Goal: Communication & Community: Answer question/provide support

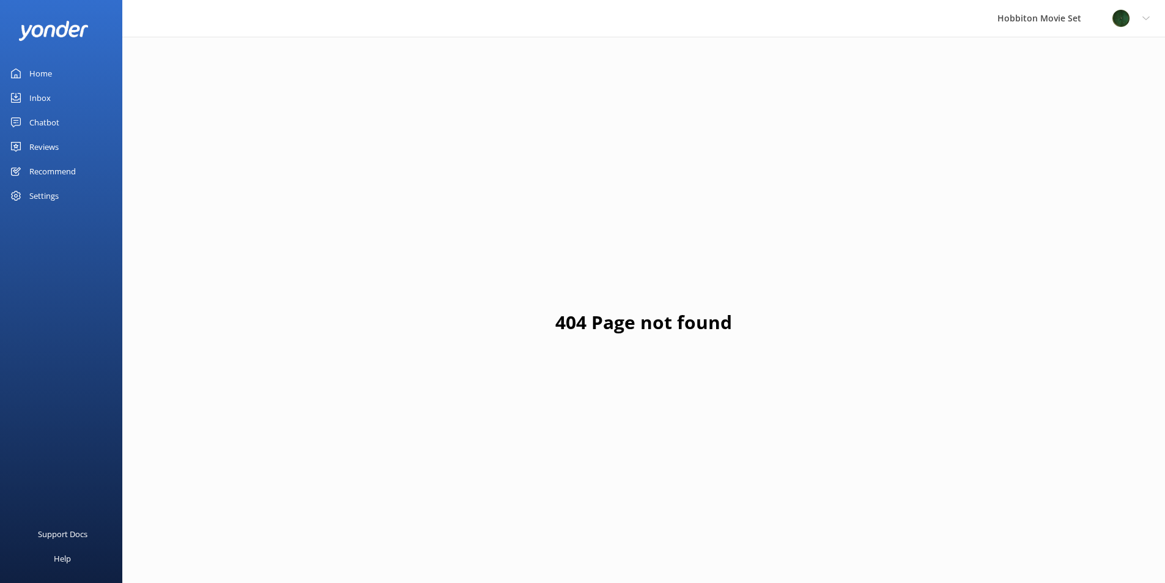
click at [65, 97] on link "Inbox" at bounding box center [61, 98] width 122 height 24
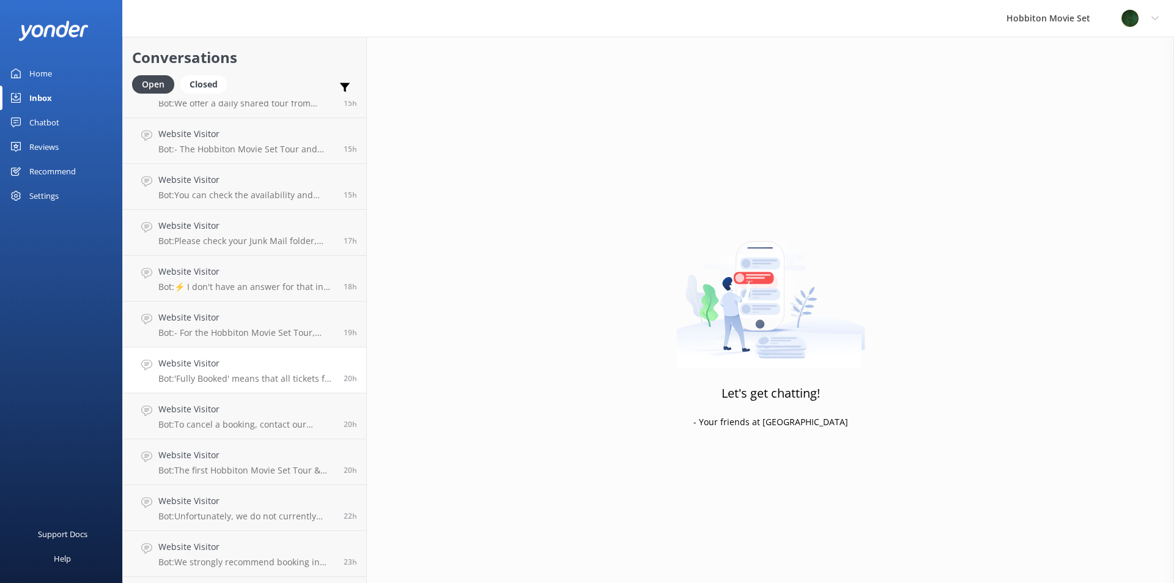
scroll to position [1261, 0]
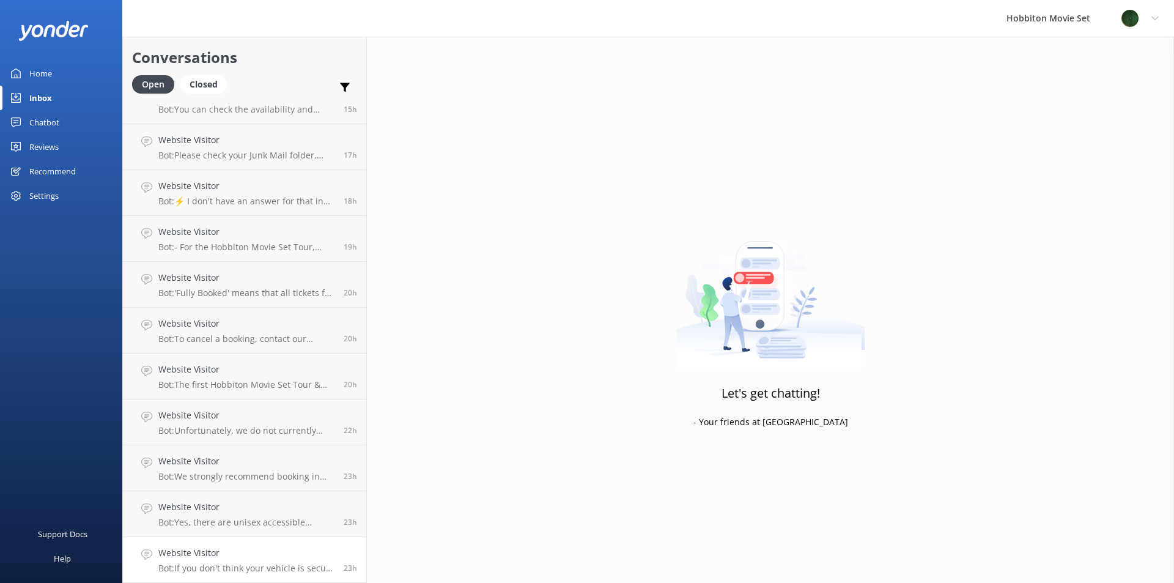
click at [284, 556] on h4 "Website Visitor" at bounding box center [246, 552] width 176 height 13
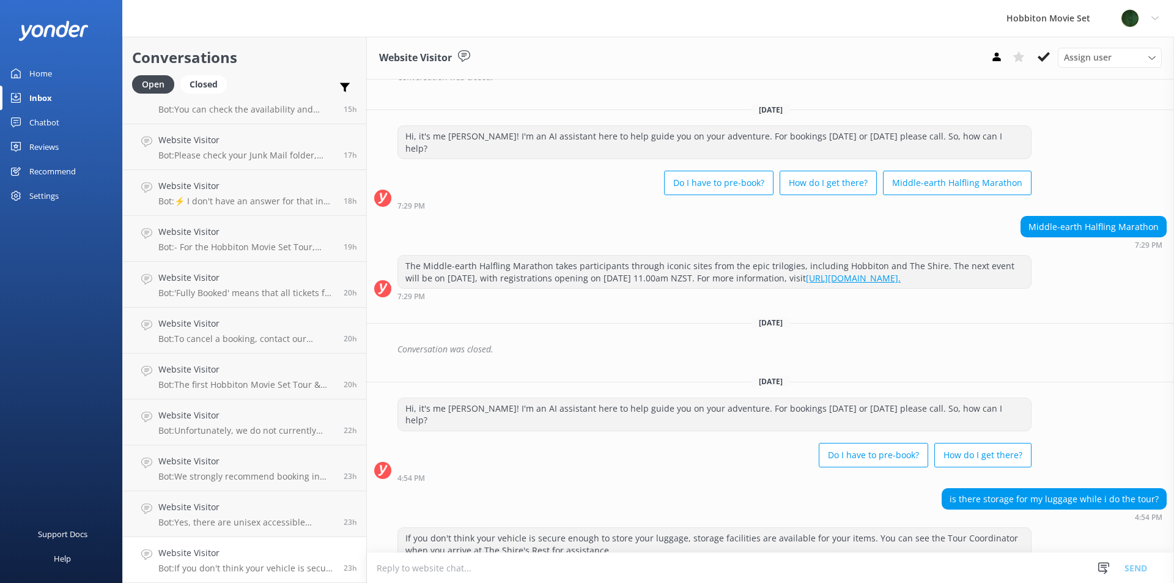
scroll to position [273, 0]
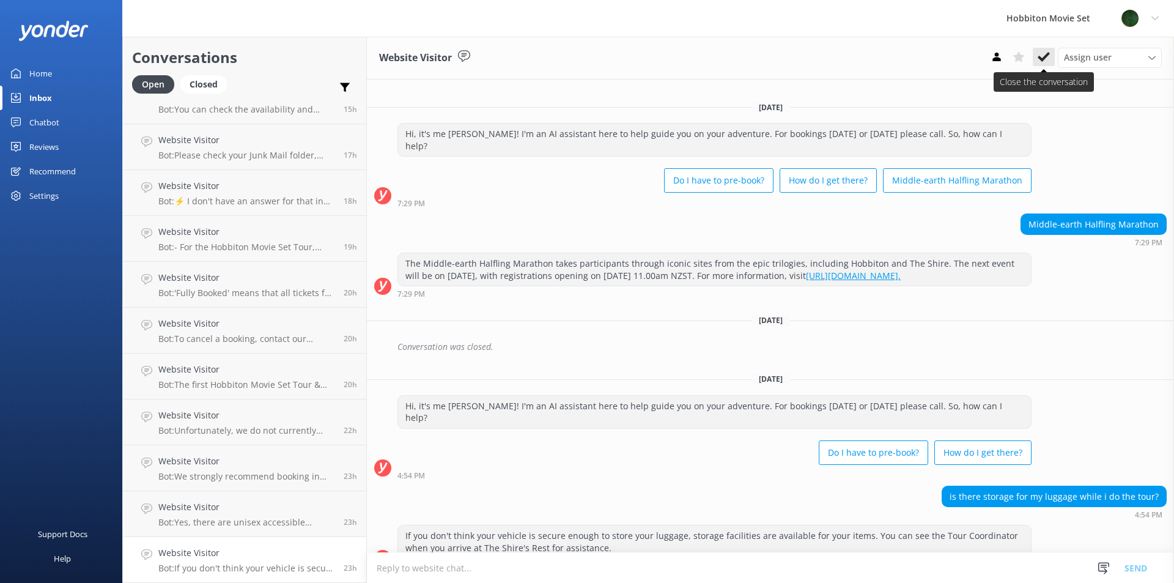
click at [1035, 62] on button at bounding box center [1044, 57] width 22 height 18
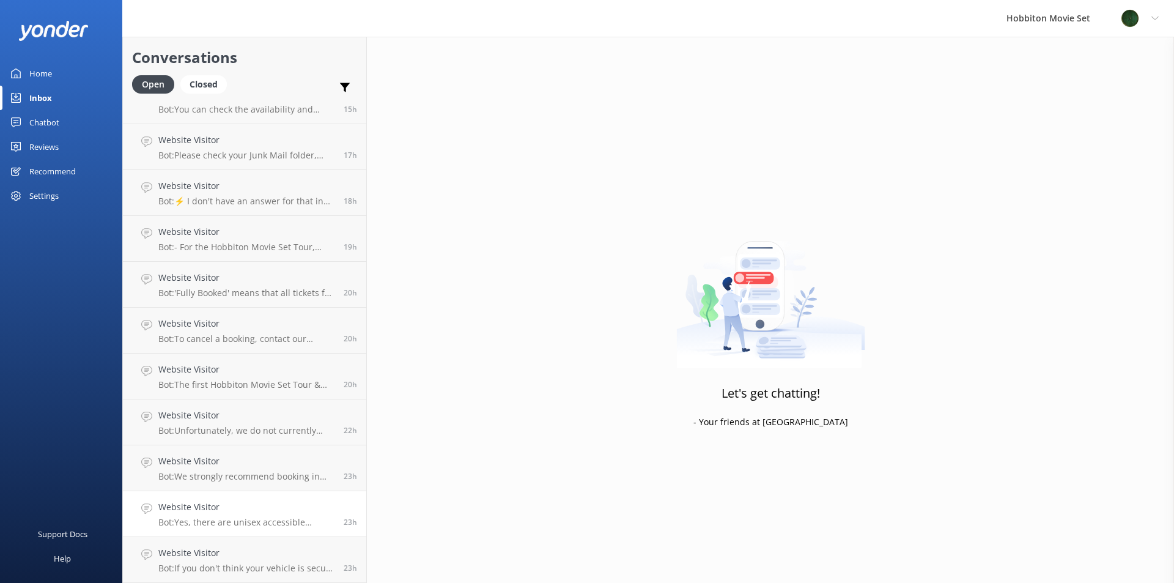
scroll to position [1215, 0]
click at [284, 553] on h4 "Website Visitor" at bounding box center [246, 552] width 176 height 13
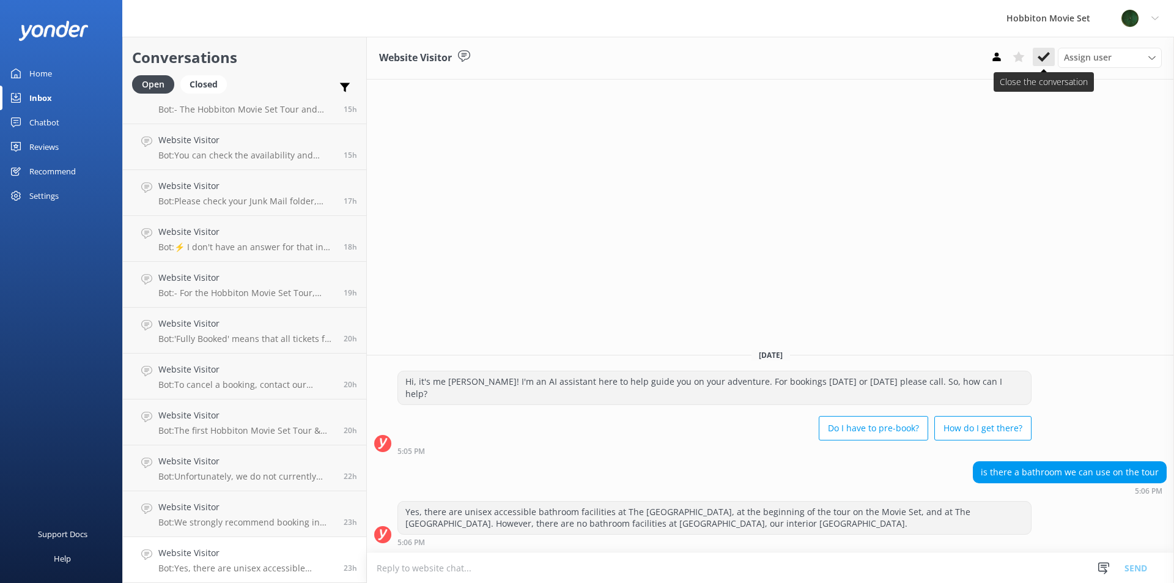
click at [1041, 65] on button at bounding box center [1044, 57] width 22 height 18
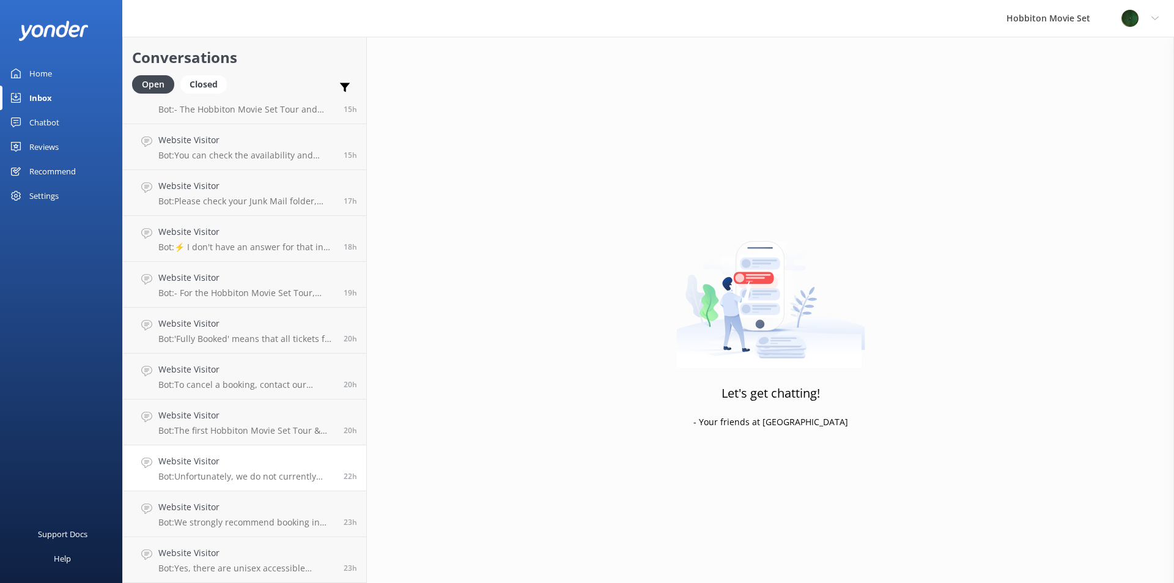
scroll to position [1169, 0]
click at [265, 557] on h4 "Website Visitor" at bounding box center [246, 552] width 176 height 13
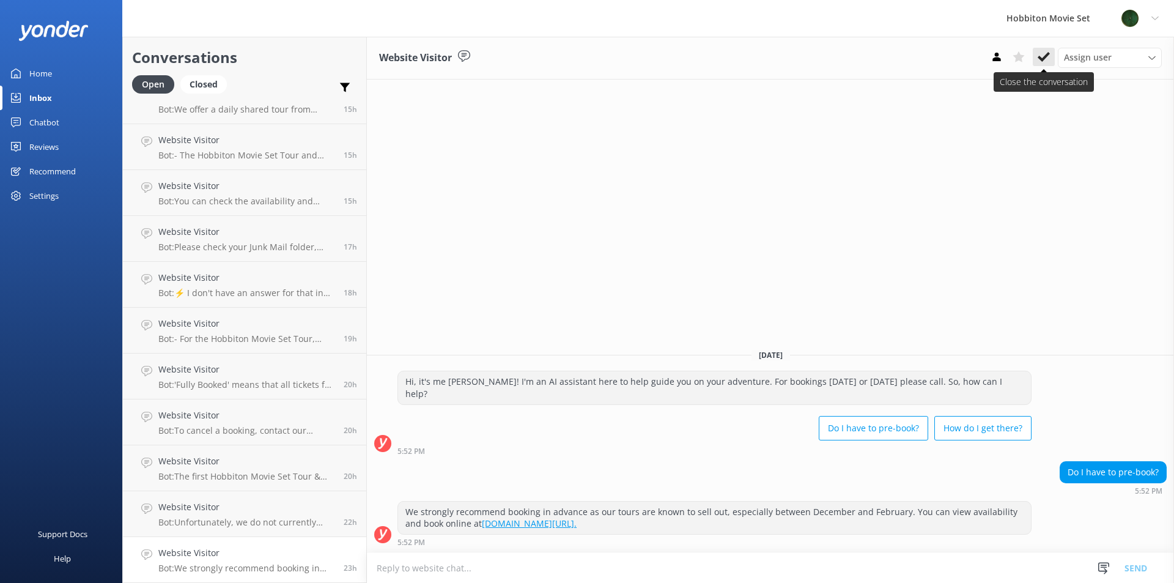
click at [1037, 63] on button at bounding box center [1044, 57] width 22 height 18
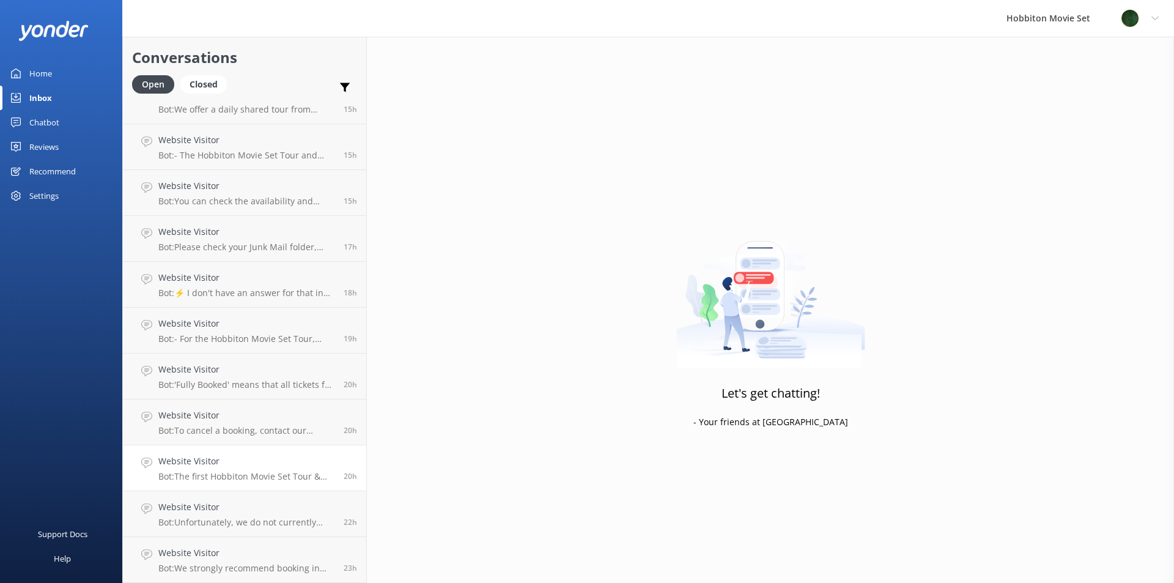
scroll to position [1123, 0]
click at [184, 553] on h4 "Website Visitor" at bounding box center [246, 552] width 176 height 13
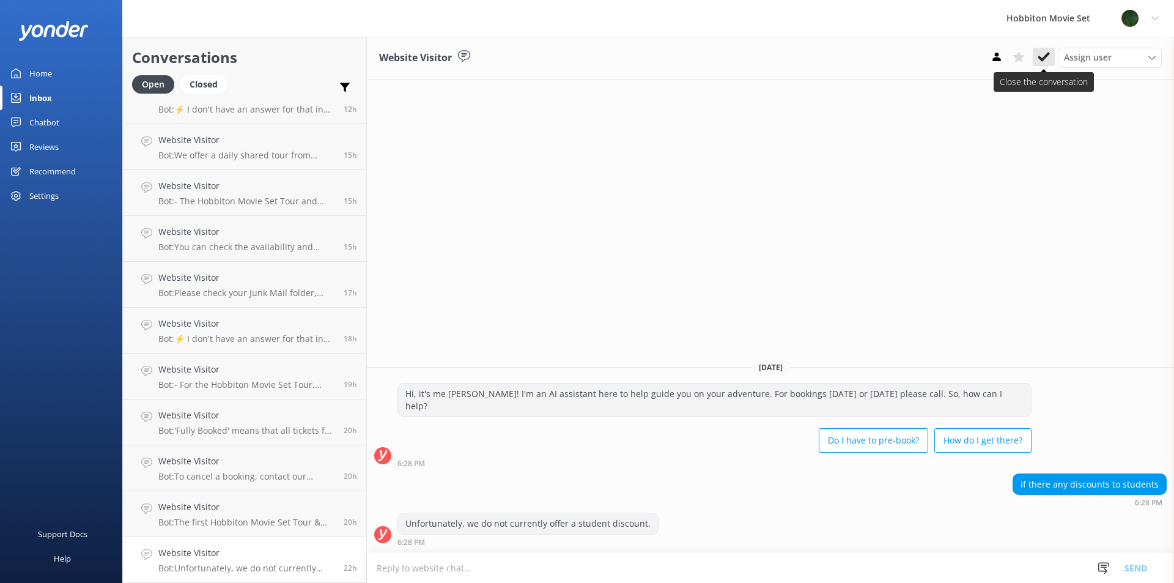
click at [1041, 62] on icon at bounding box center [1044, 57] width 12 height 12
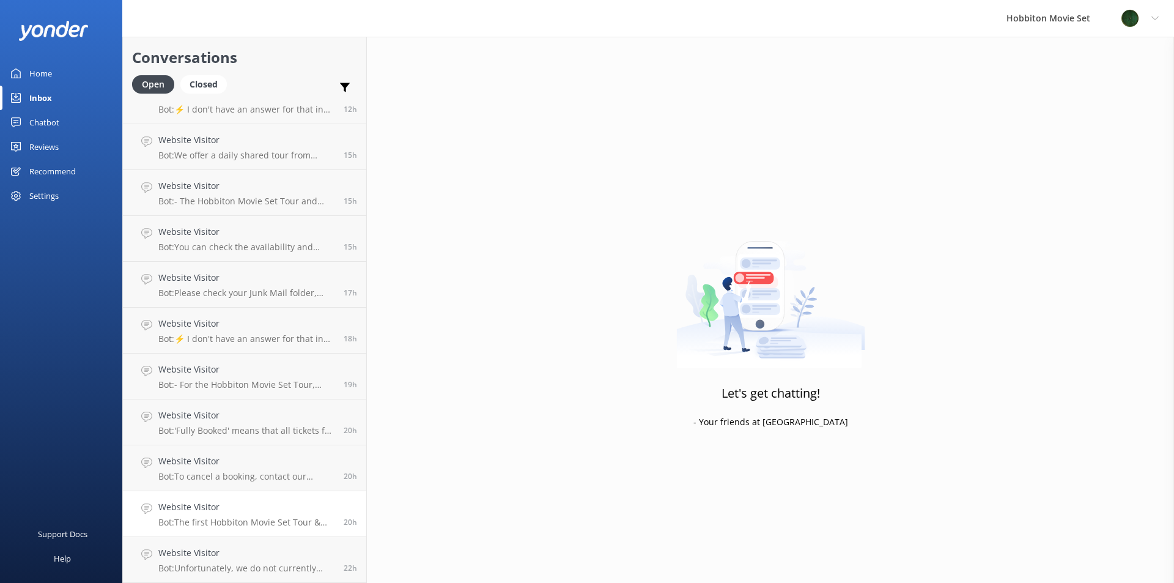
scroll to position [1078, 0]
click at [257, 564] on p "Bot: The first Hobbiton Movie Set Tour & Lunch Combo typically departs at 10.10…" at bounding box center [246, 568] width 176 height 11
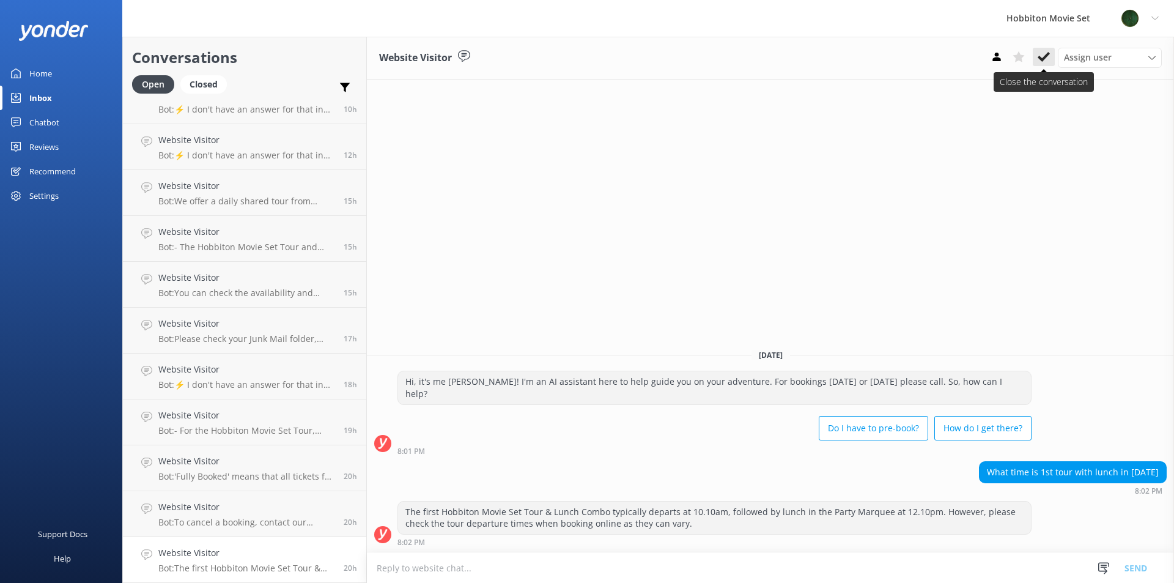
click at [1046, 56] on use at bounding box center [1044, 57] width 12 height 10
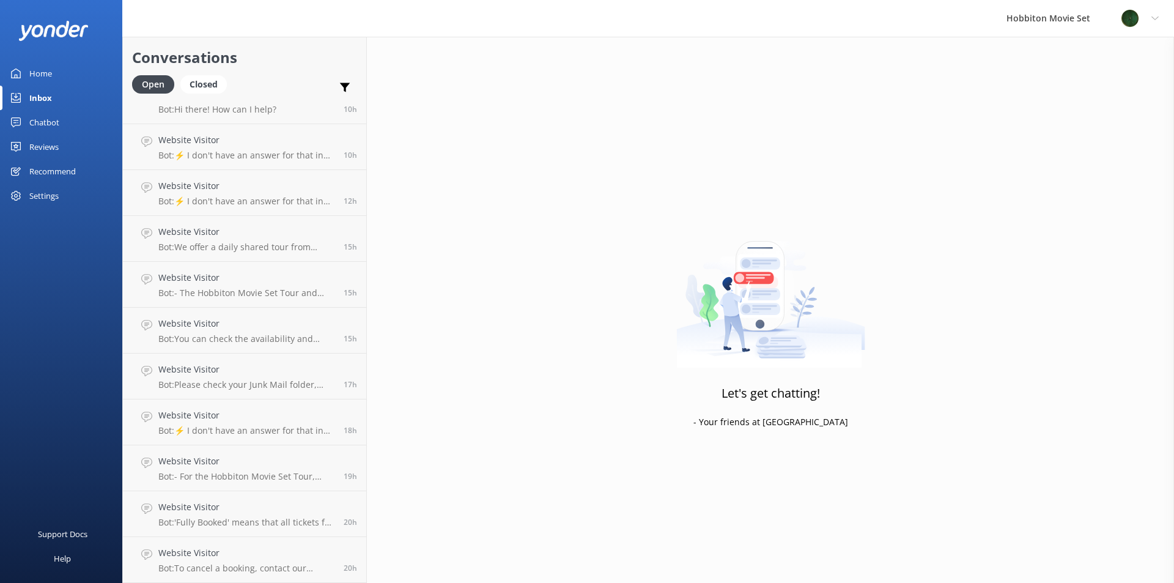
scroll to position [1032, 0]
click at [253, 563] on p "Bot: To cancel a booking, contact our reservations team via phone at [PHONE_NUM…" at bounding box center [246, 568] width 176 height 11
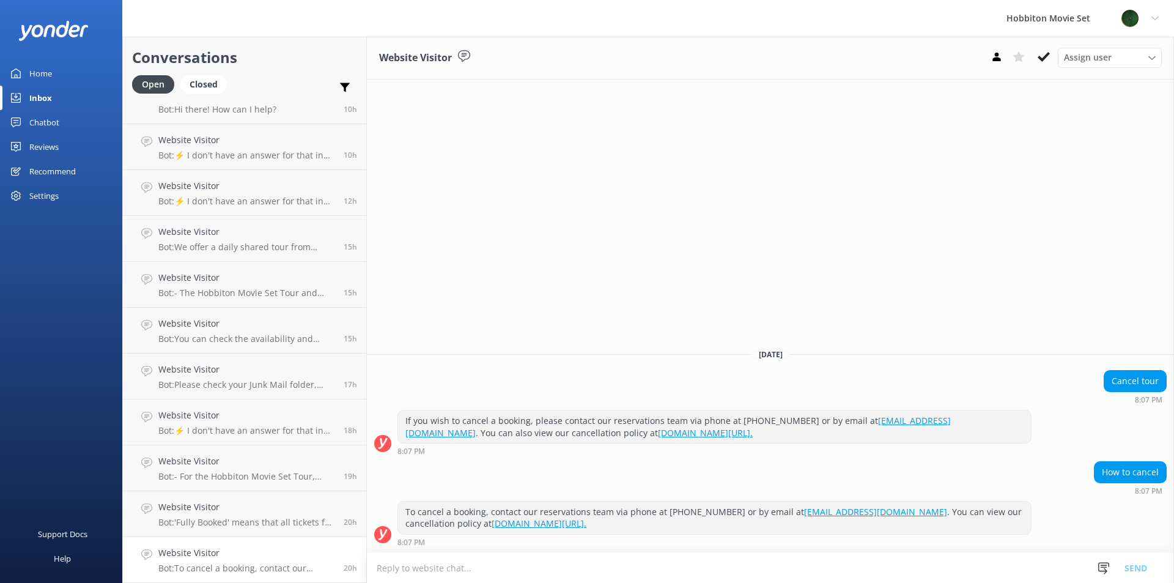
click at [1040, 67] on div "Assign user [PERSON_NAME] Team Member Lily [PERSON_NAME] Mikayla [PERSON_NAME] …" at bounding box center [1074, 58] width 176 height 20
click at [1040, 63] on icon at bounding box center [1044, 57] width 12 height 12
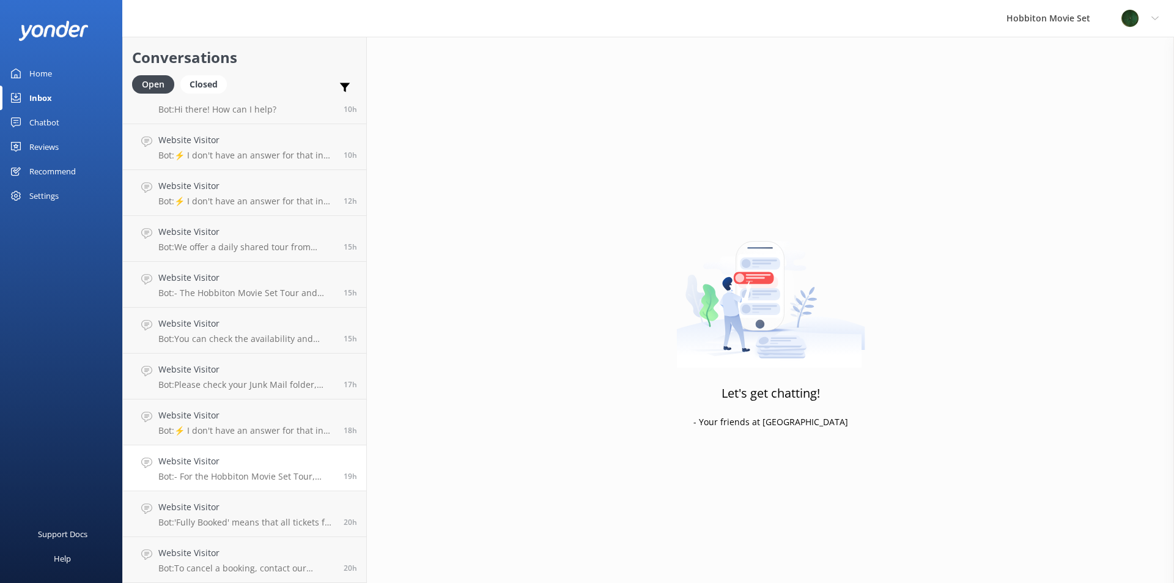
scroll to position [986, 0]
click at [193, 560] on div "Website Visitor Bot: 'Fully Booked' means that all tickets for that tour experi…" at bounding box center [246, 559] width 176 height 27
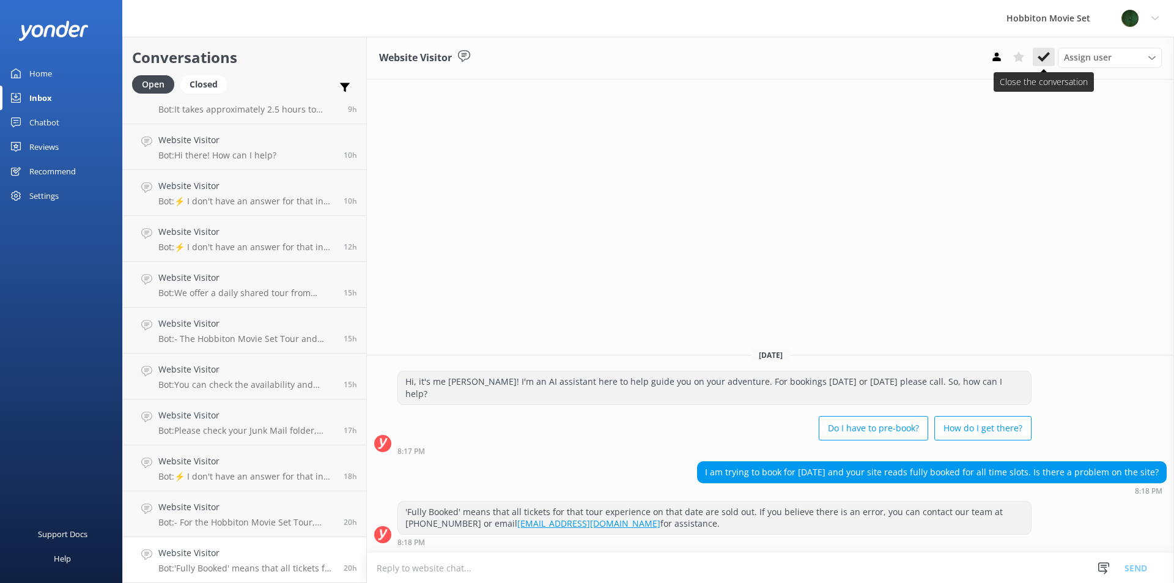
click at [1038, 64] on button at bounding box center [1044, 57] width 22 height 18
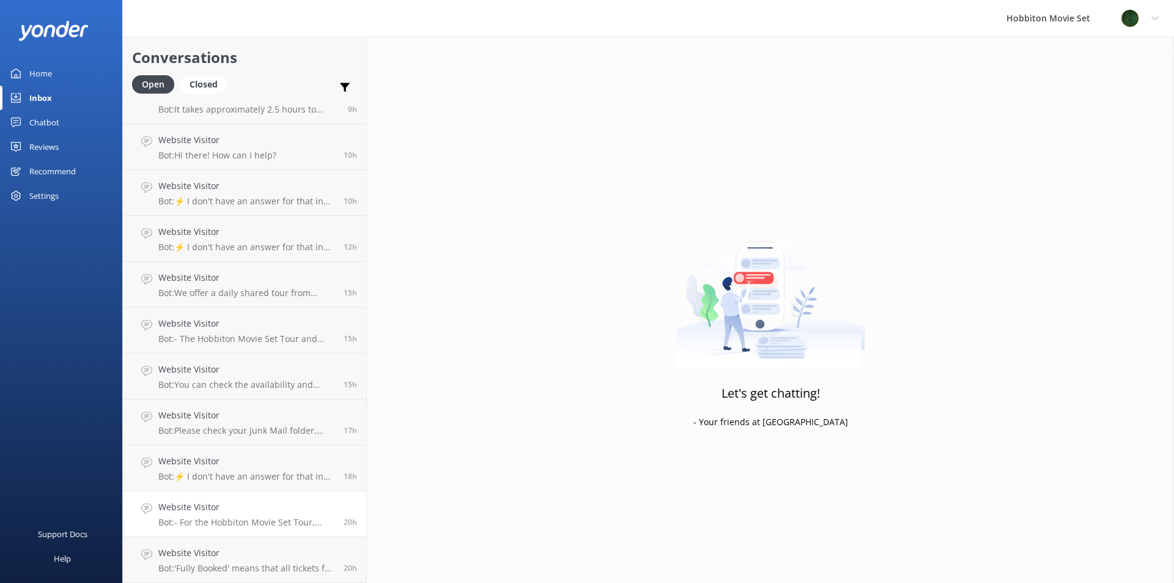
scroll to position [940, 0]
click at [179, 566] on p "Bot: - For the Hobbiton Movie Set Tour, children/infants (0-10 years) are free …" at bounding box center [246, 568] width 176 height 11
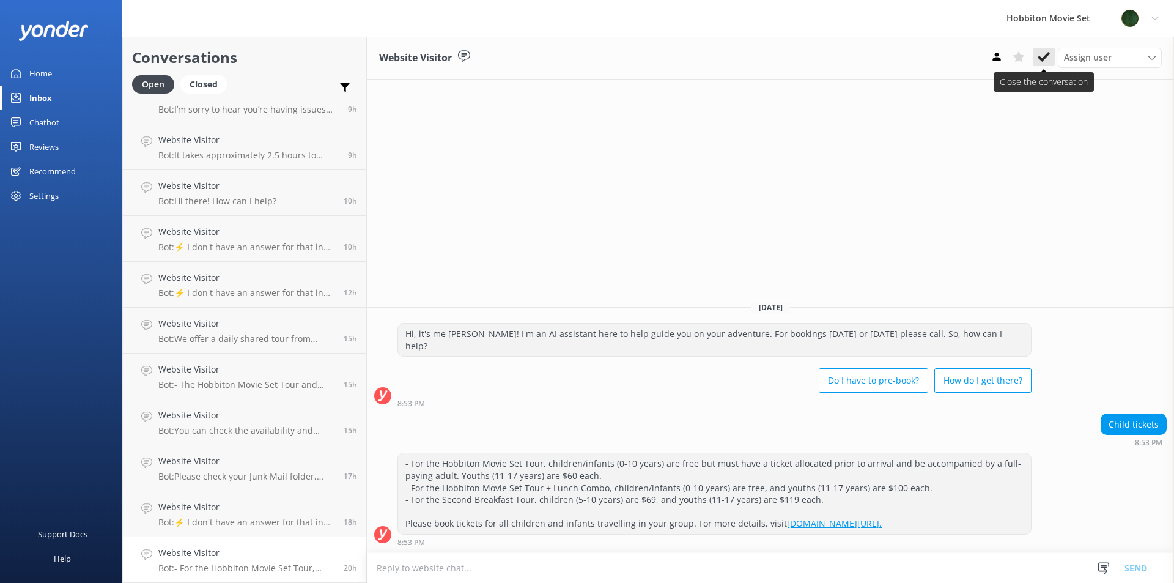
click at [1042, 61] on icon at bounding box center [1044, 57] width 12 height 12
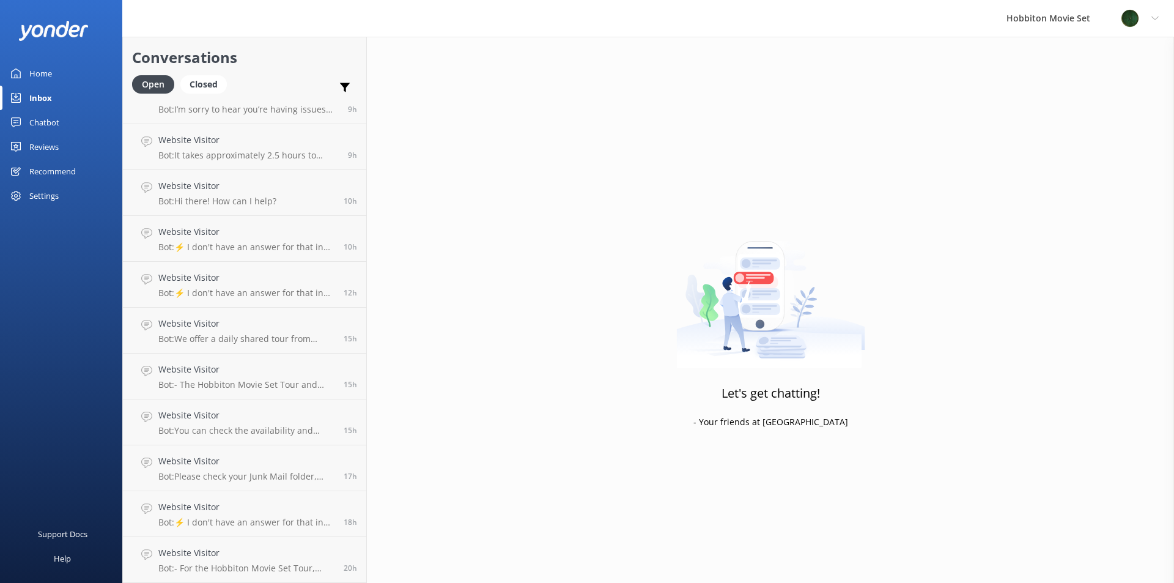
scroll to position [894, 0]
click at [270, 550] on h4 "Website Visitor" at bounding box center [246, 552] width 176 height 13
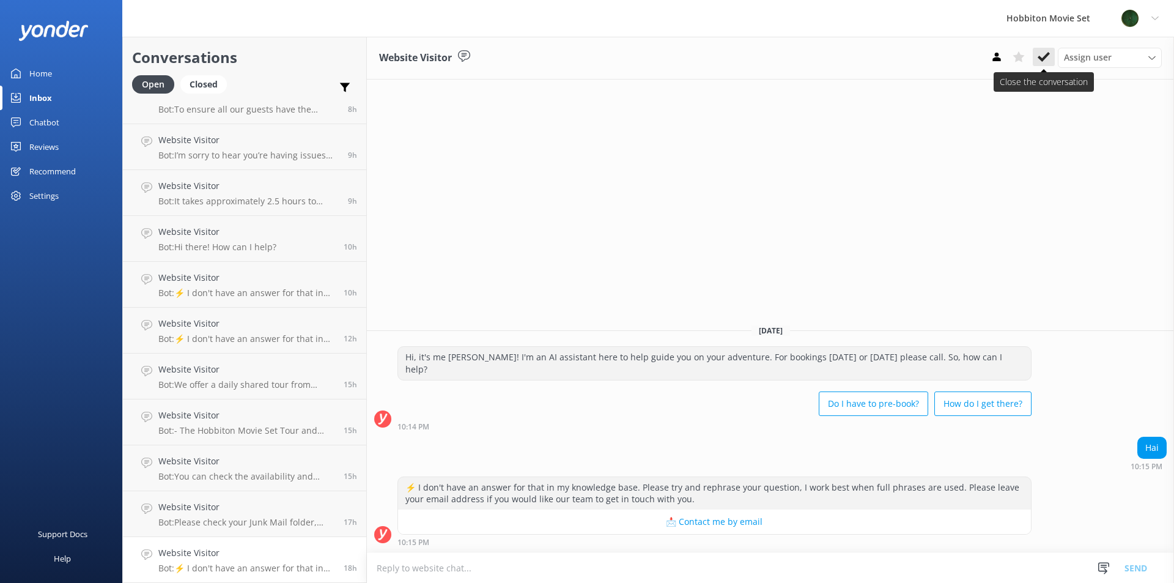
click at [1042, 66] on button at bounding box center [1044, 57] width 22 height 18
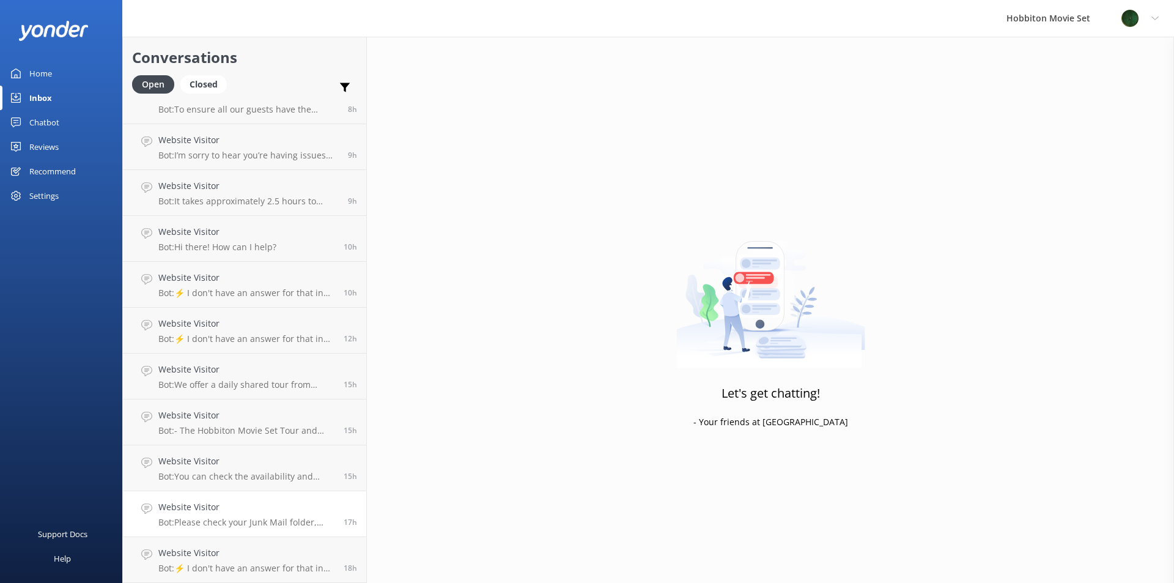
scroll to position [848, 0]
click at [210, 560] on h4 "Website Visitor" at bounding box center [246, 552] width 176 height 13
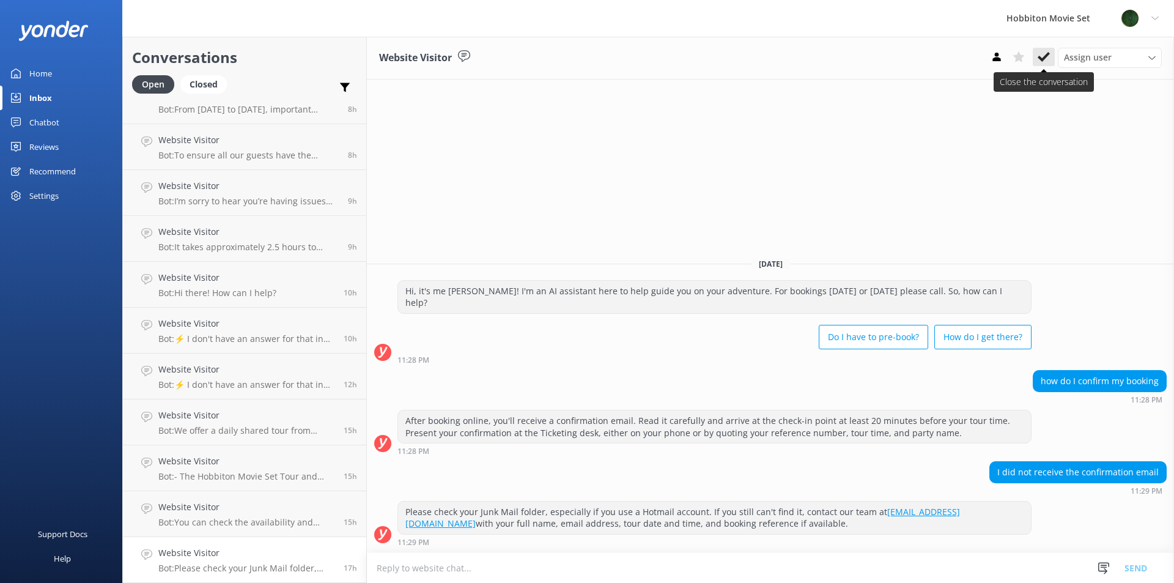
click at [1041, 57] on icon at bounding box center [1044, 57] width 12 height 12
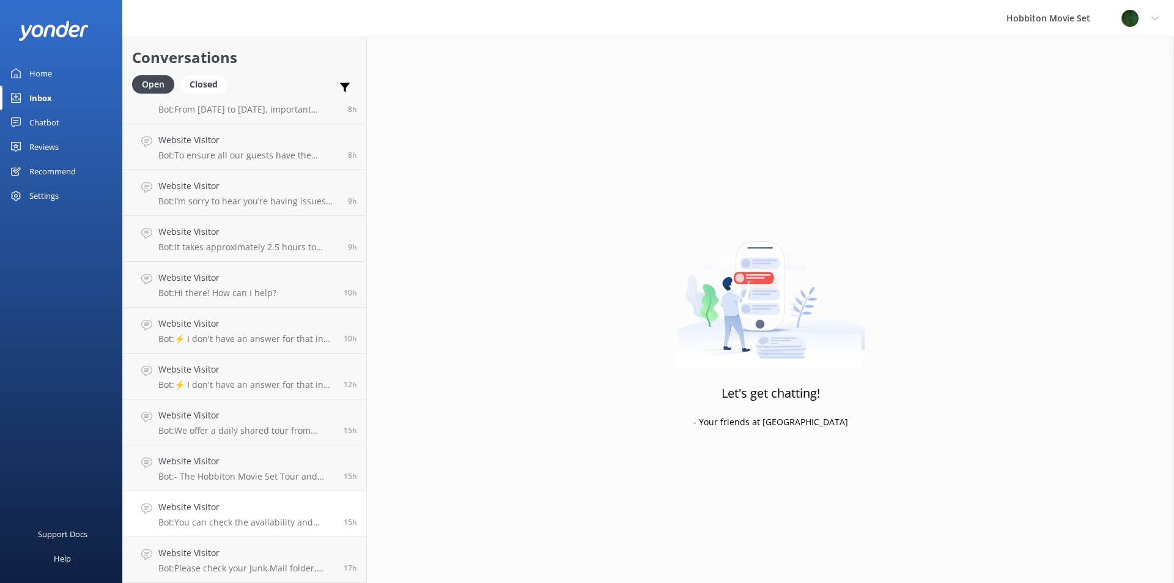
scroll to position [802, 0]
click at [268, 550] on h4 "Website Visitor" at bounding box center [246, 552] width 176 height 13
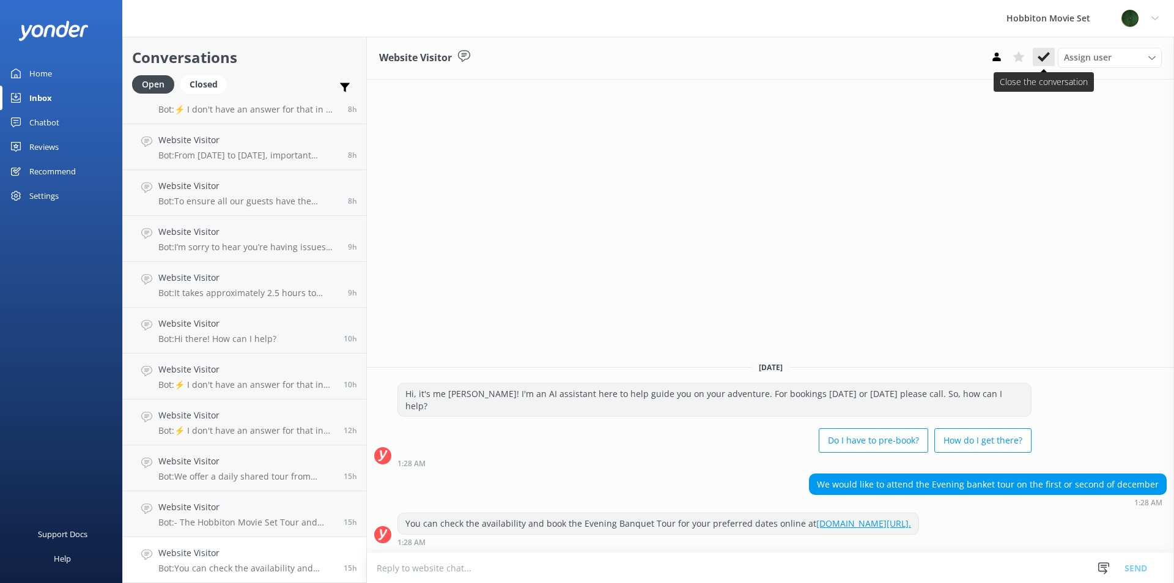
click at [1043, 59] on use at bounding box center [1044, 57] width 12 height 10
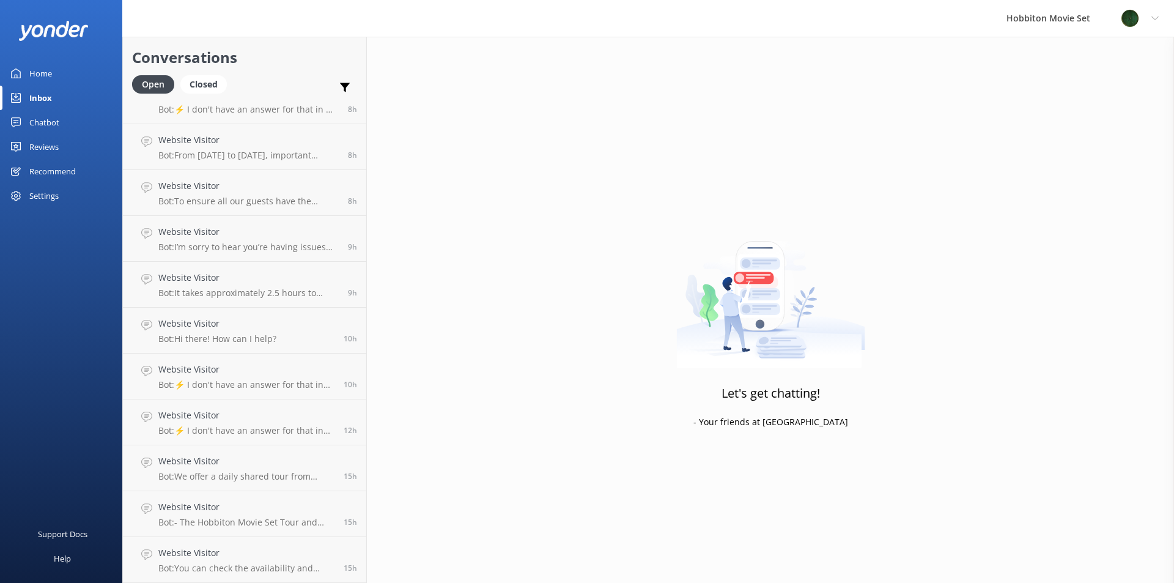
scroll to position [757, 0]
click at [245, 559] on h4 "Website Visitor" at bounding box center [246, 552] width 176 height 13
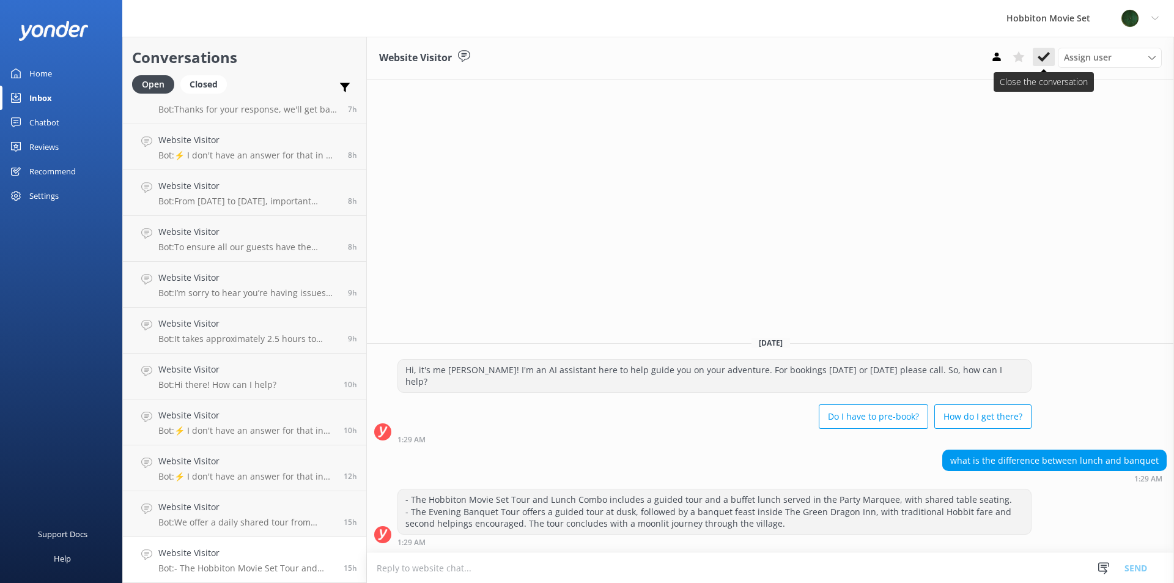
click at [1044, 55] on icon at bounding box center [1044, 57] width 12 height 12
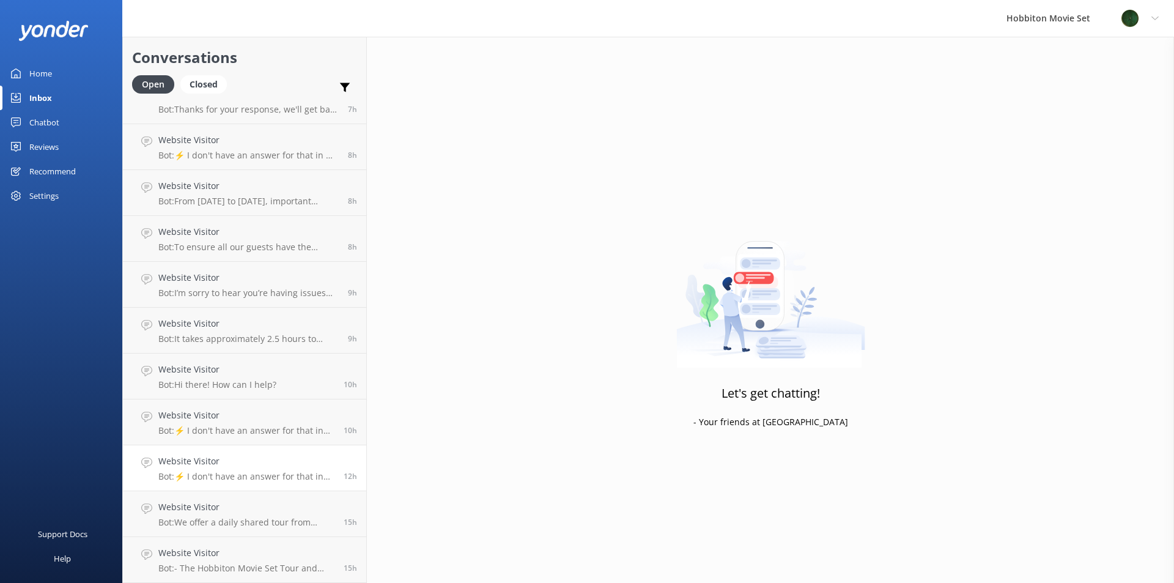
scroll to position [711, 0]
click at [166, 563] on p "Bot: We offer a daily shared tour from [GEOGRAPHIC_DATA] Information Centre to …" at bounding box center [246, 568] width 176 height 11
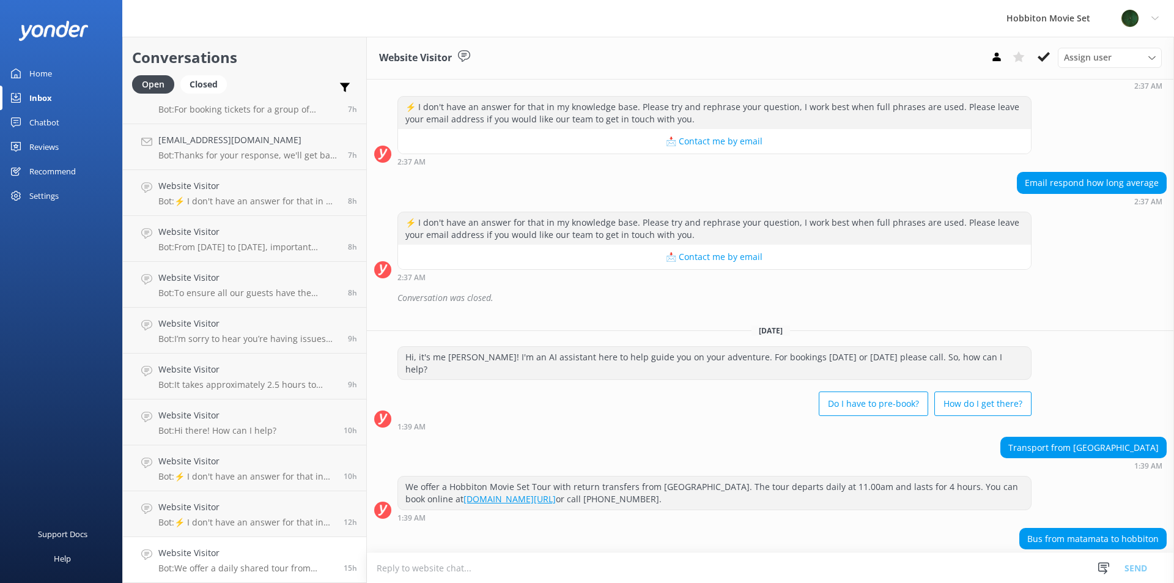
scroll to position [1204, 0]
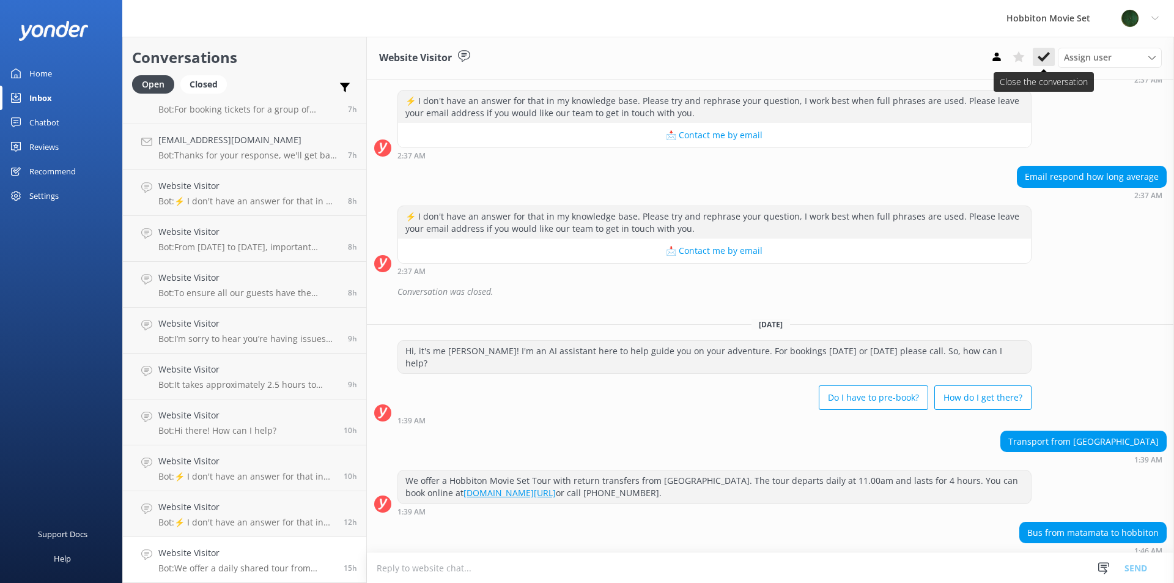
click at [1047, 59] on icon at bounding box center [1044, 57] width 12 height 12
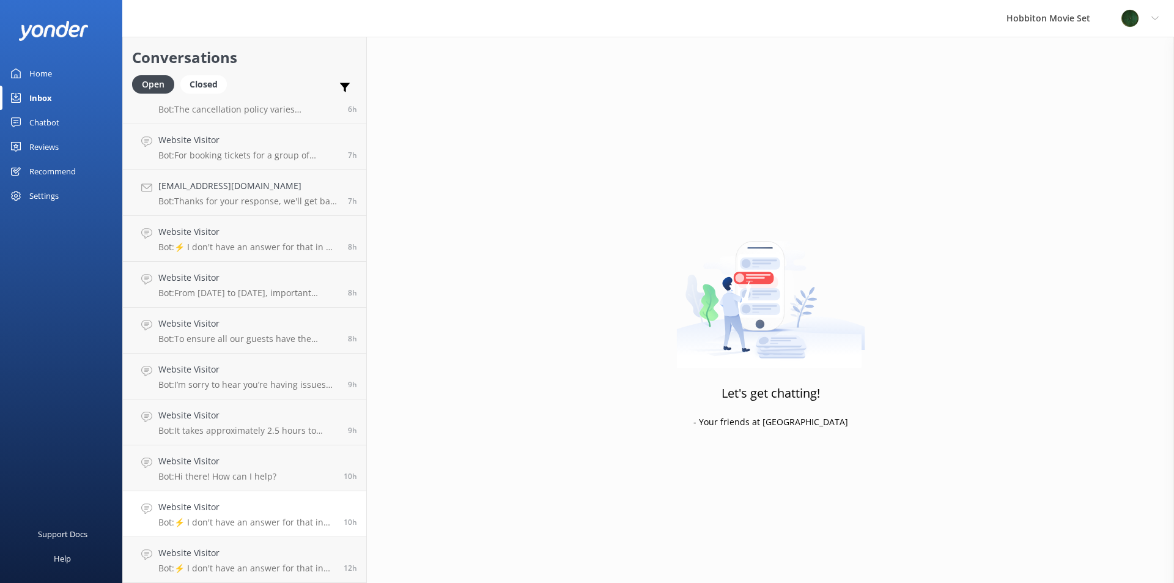
scroll to position [665, 0]
click at [285, 553] on h4 "Website Visitor" at bounding box center [246, 552] width 176 height 13
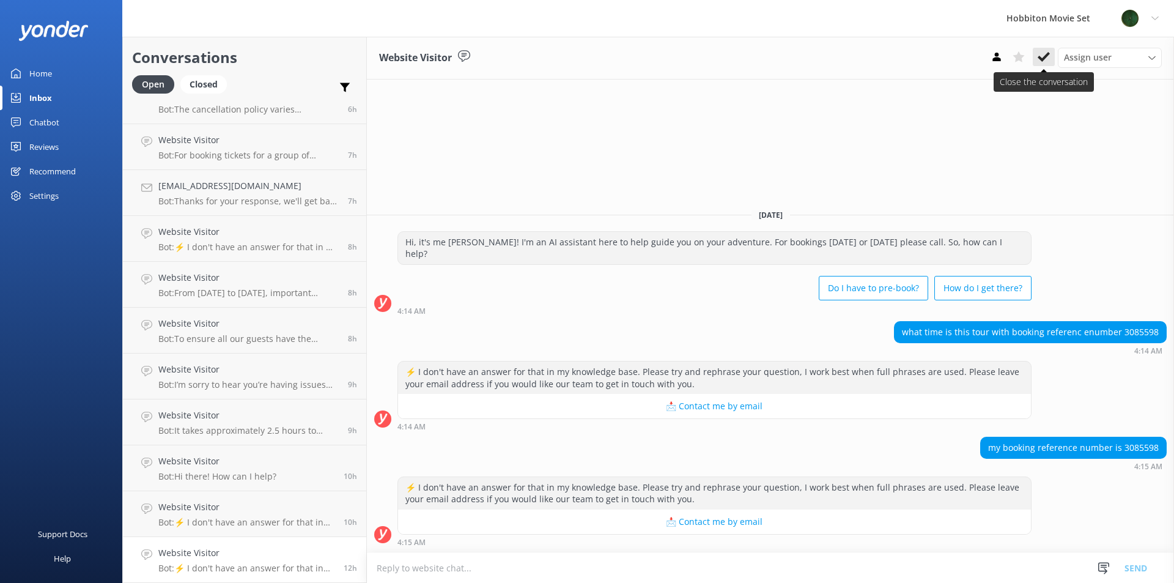
click at [1041, 62] on icon at bounding box center [1044, 57] width 12 height 12
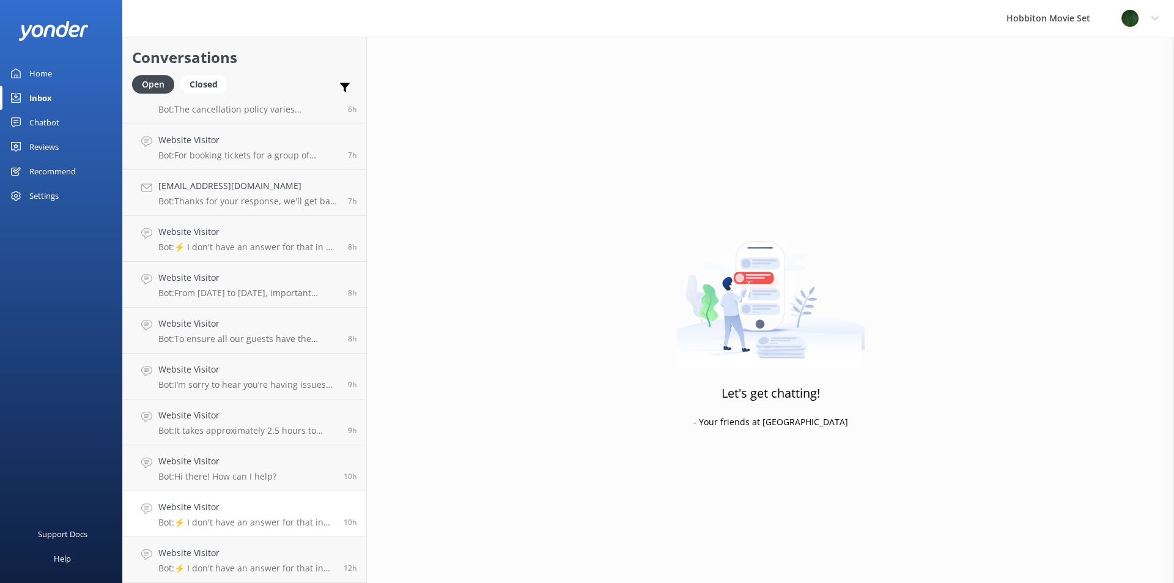
scroll to position [619, 0]
click at [289, 554] on h4 "Website Visitor" at bounding box center [246, 552] width 176 height 13
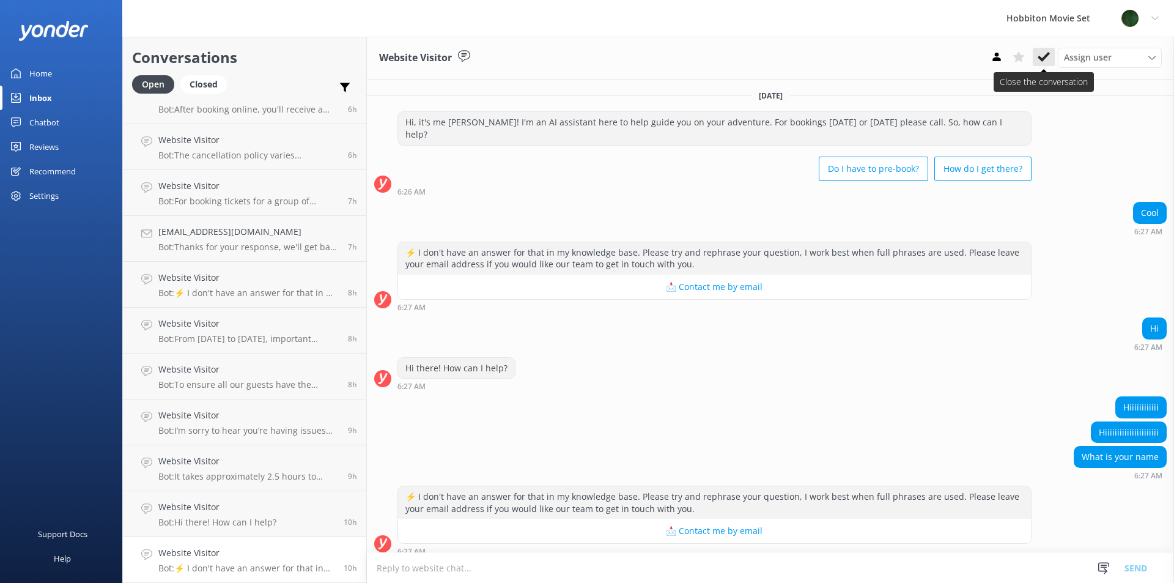
click at [1050, 53] on button at bounding box center [1044, 57] width 22 height 18
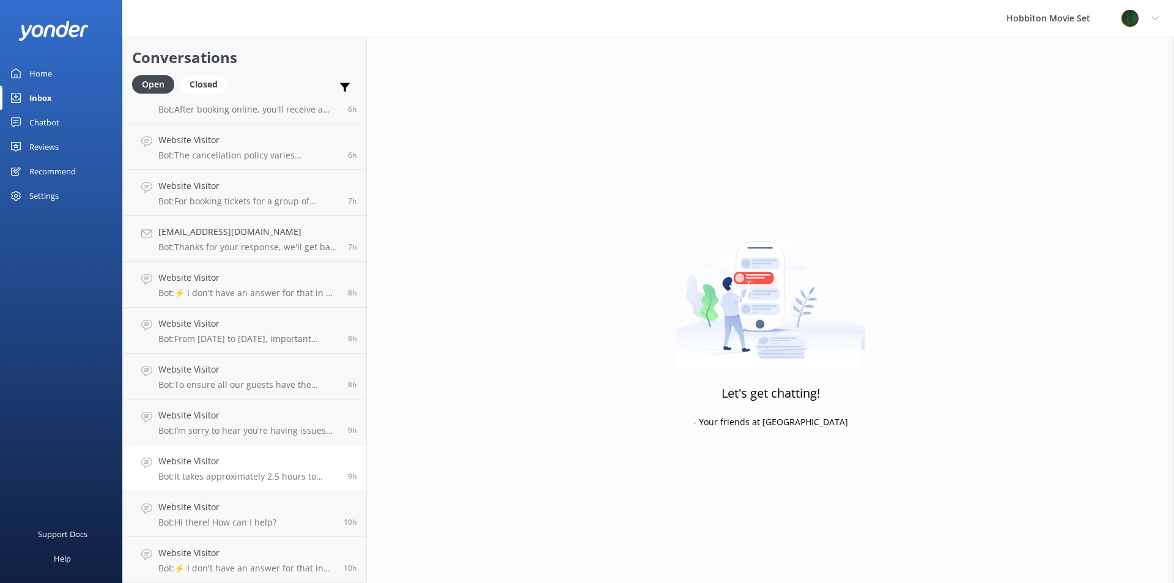
scroll to position [573, 0]
click at [232, 554] on h4 "Website Visitor" at bounding box center [217, 552] width 118 height 13
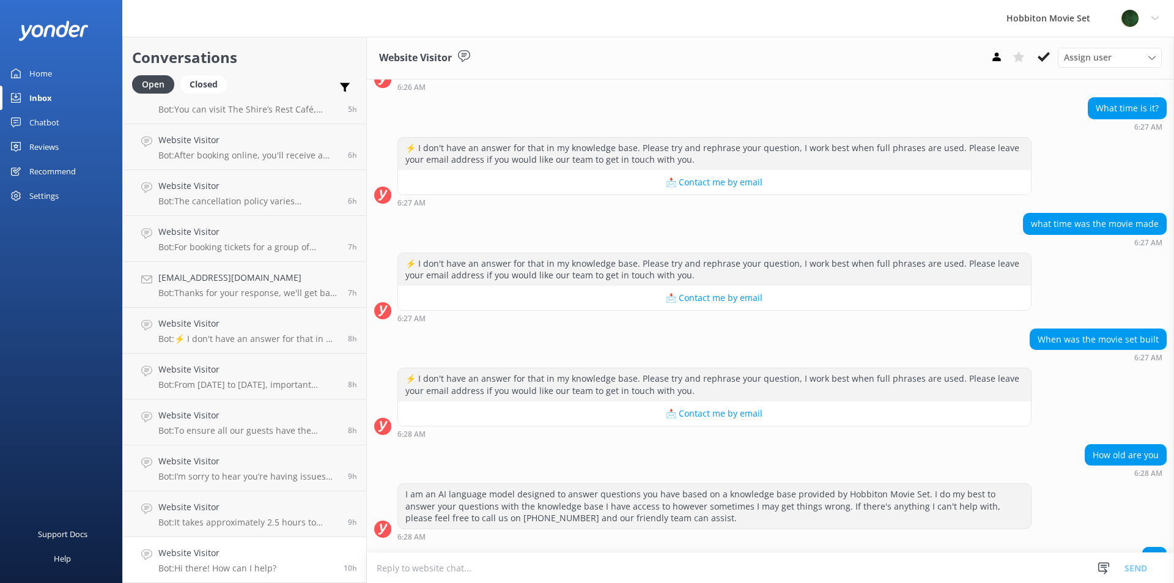
scroll to position [166, 0]
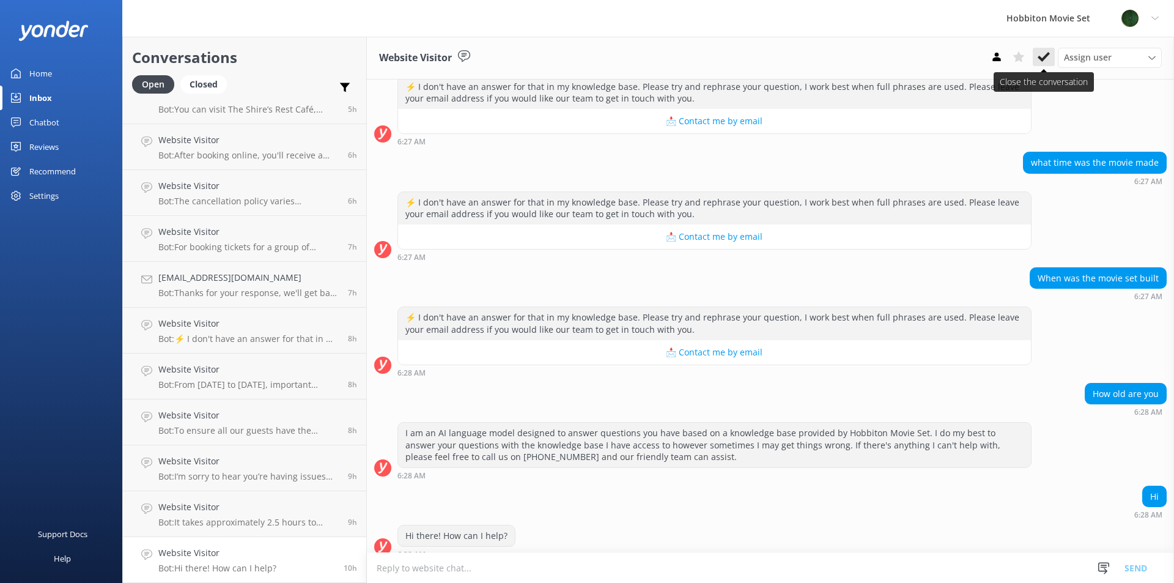
click at [1049, 53] on icon at bounding box center [1044, 57] width 12 height 12
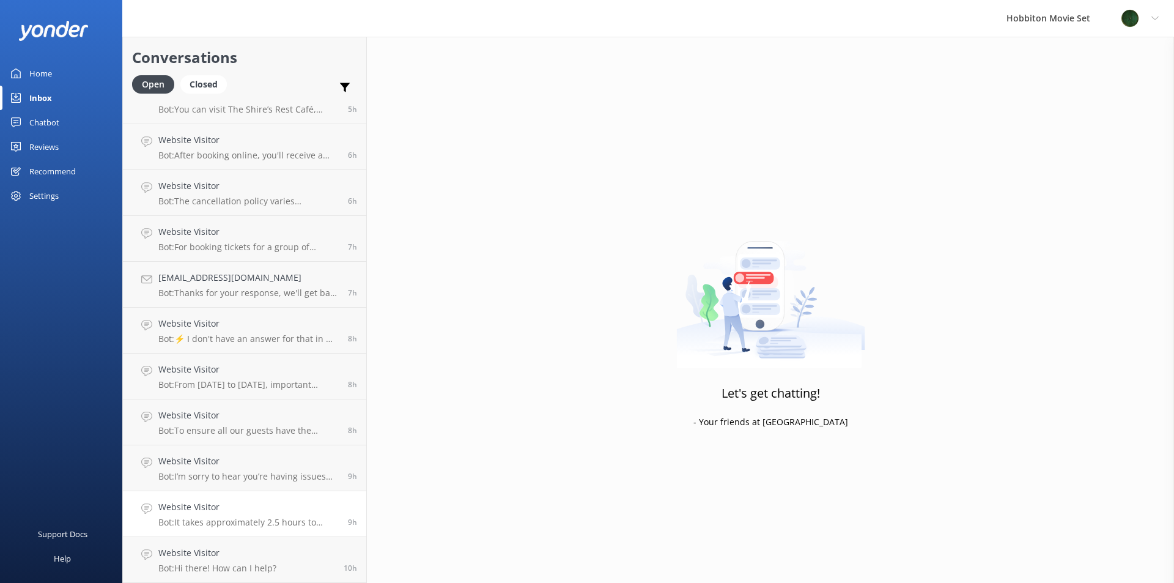
scroll to position [527, 0]
click at [259, 556] on h4 "Website Visitor" at bounding box center [248, 552] width 180 height 13
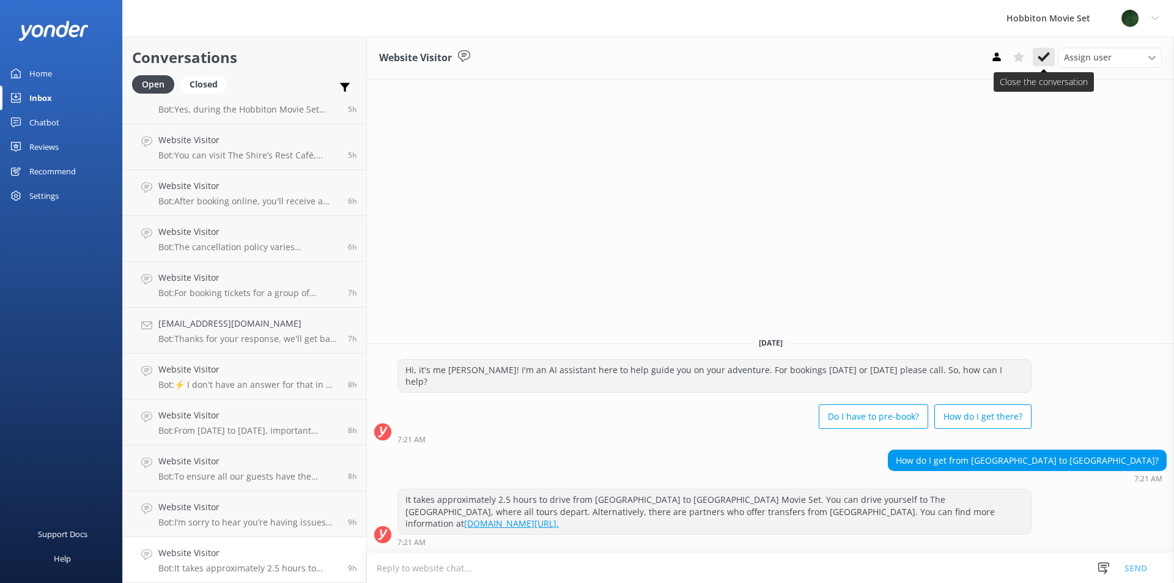
click at [1042, 56] on icon at bounding box center [1044, 57] width 12 height 12
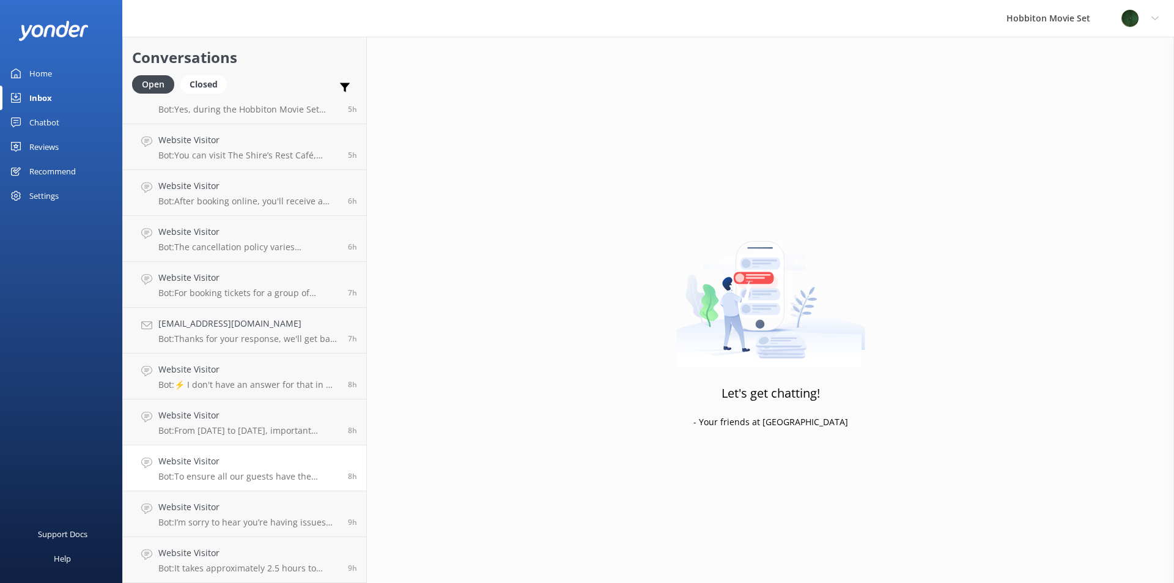
scroll to position [481, 0]
drag, startPoint x: 223, startPoint y: 565, endPoint x: 235, endPoint y: 556, distance: 15.8
click at [221, 565] on p "Bot: I’m sorry to hear you’re having issues booking online! If you’d like to sp…" at bounding box center [248, 568] width 180 height 11
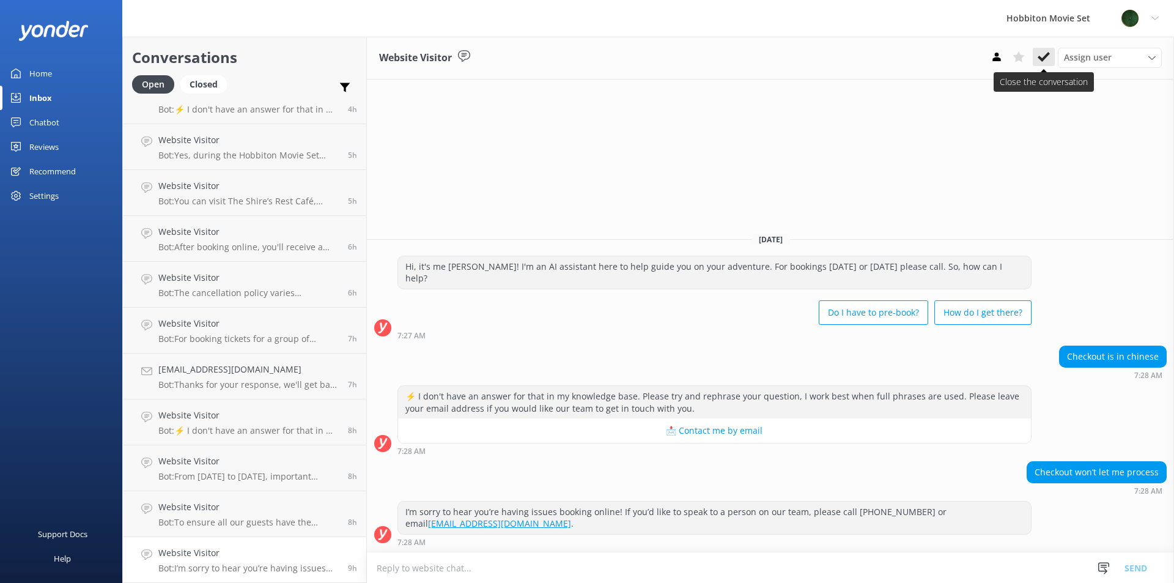
click at [1043, 58] on use at bounding box center [1044, 57] width 12 height 10
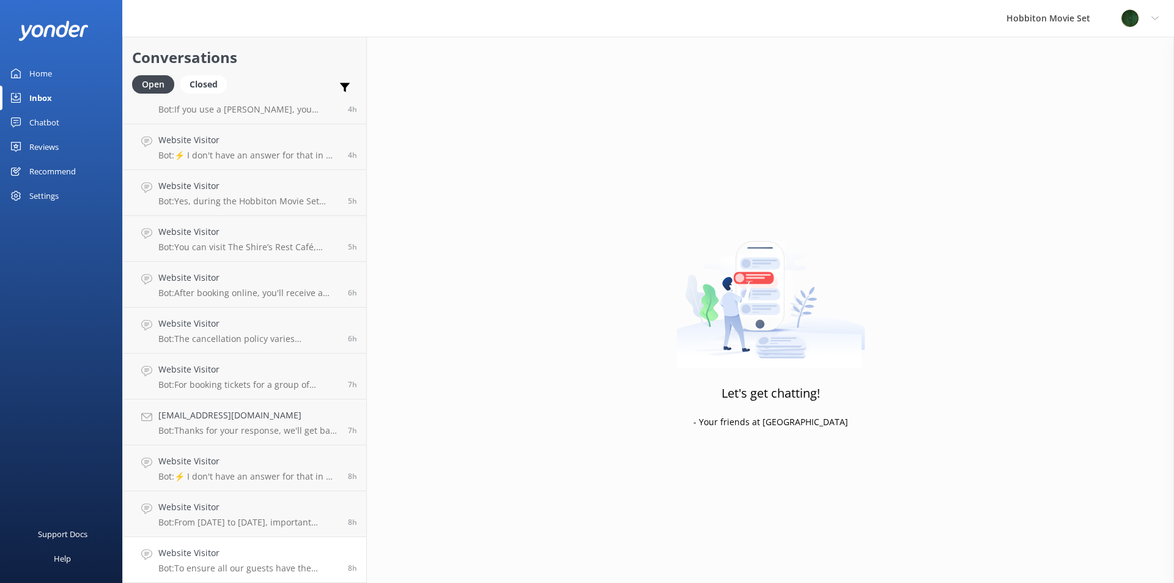
scroll to position [435, 0]
click at [231, 558] on h4 "Website Visitor" at bounding box center [248, 552] width 180 height 13
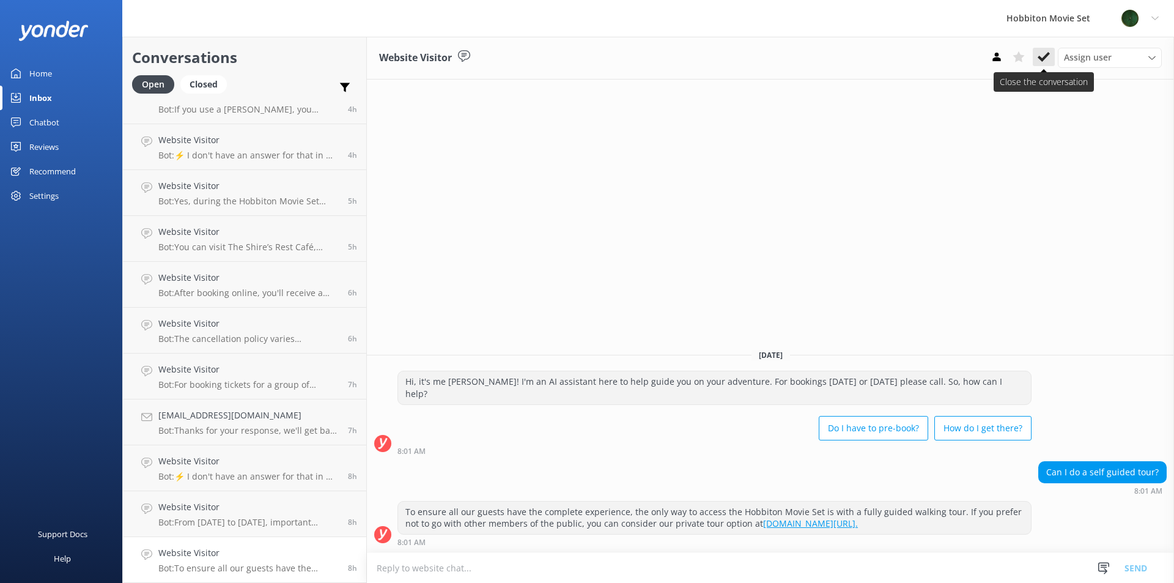
click at [1049, 60] on icon at bounding box center [1044, 57] width 12 height 12
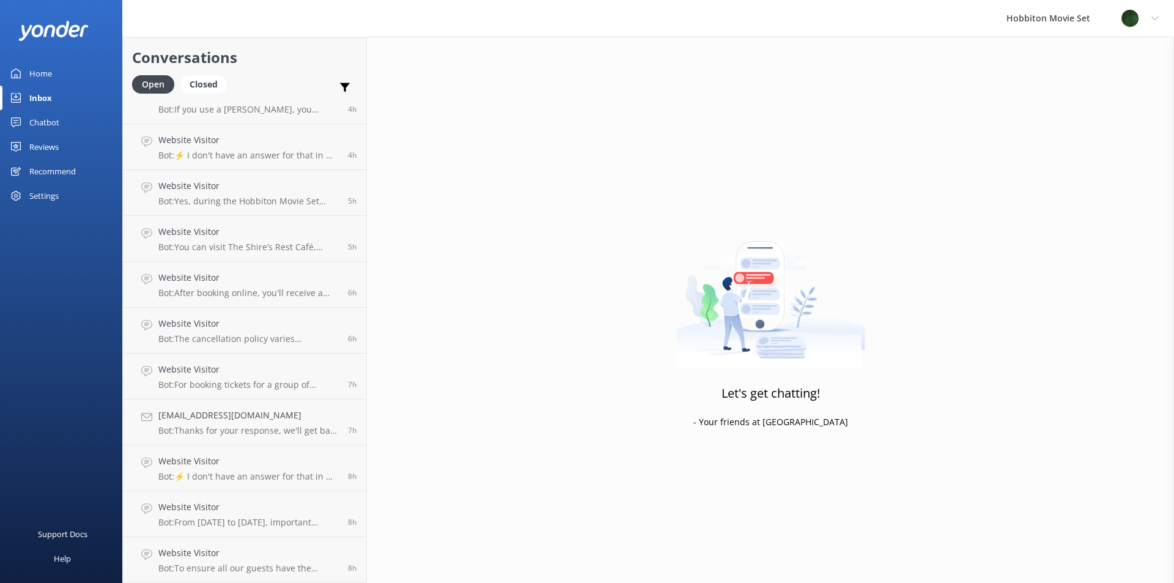
scroll to position [390, 0]
click at [205, 566] on p "Bot: From [DATE] to [DATE], important maintenance and restoration work is being…" at bounding box center [248, 568] width 180 height 11
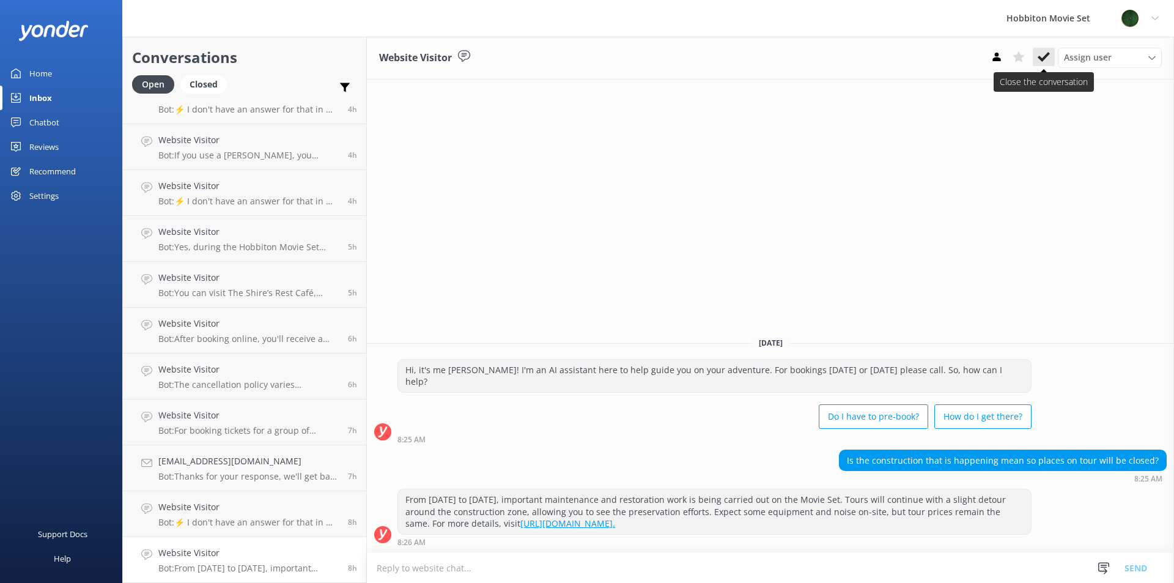
click at [1045, 59] on use at bounding box center [1044, 57] width 12 height 10
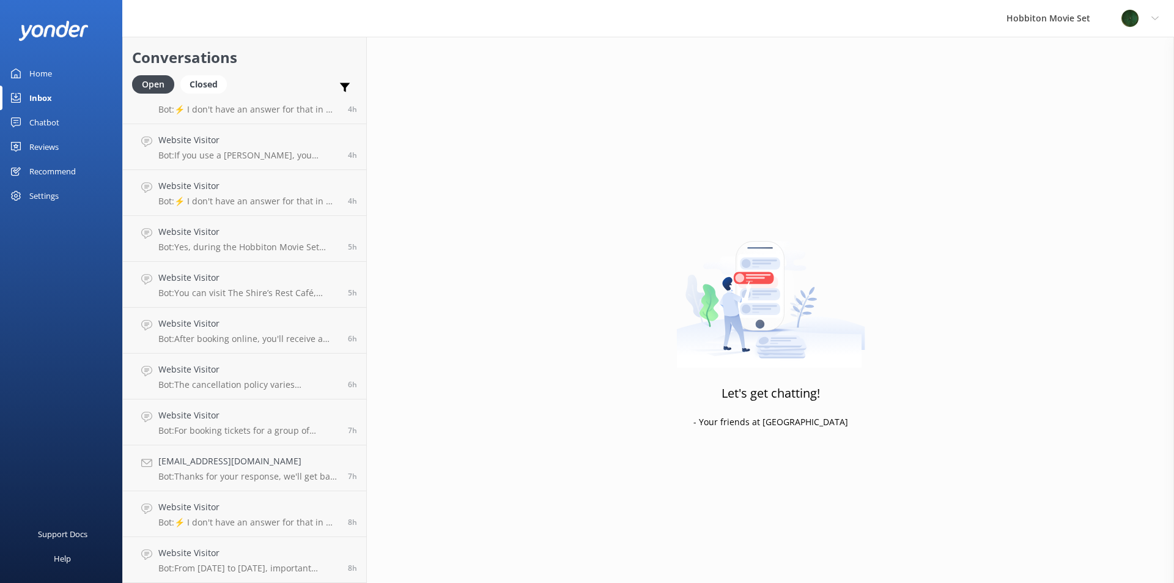
scroll to position [344, 0]
click at [222, 568] on p "Bot: ⚡ I don't have an answer for that in my knowledge base. Please try and rep…" at bounding box center [248, 568] width 180 height 11
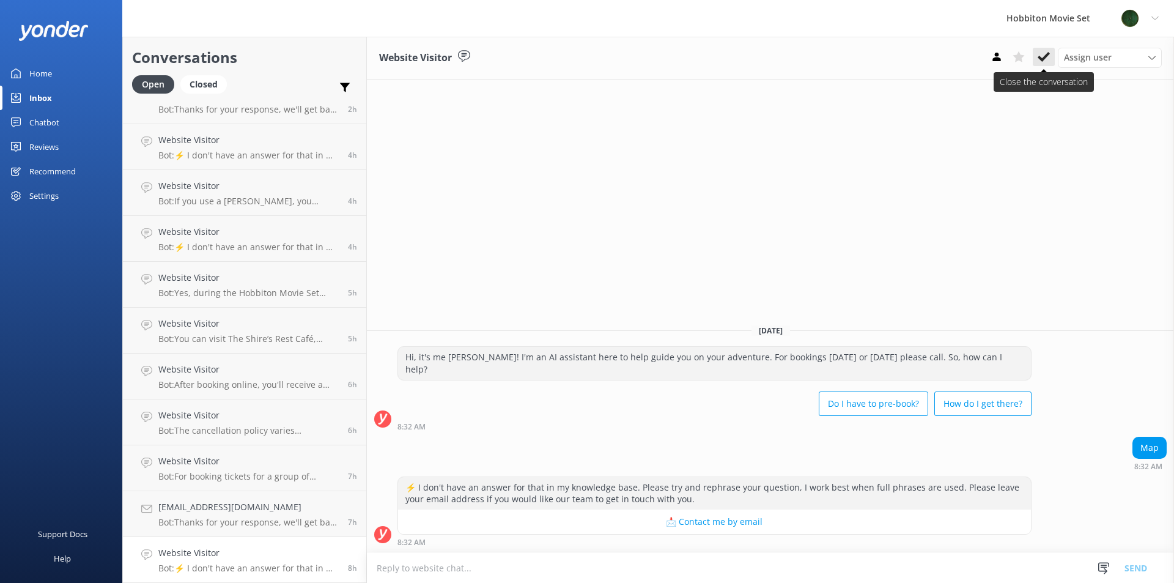
click at [1044, 55] on icon at bounding box center [1044, 57] width 12 height 12
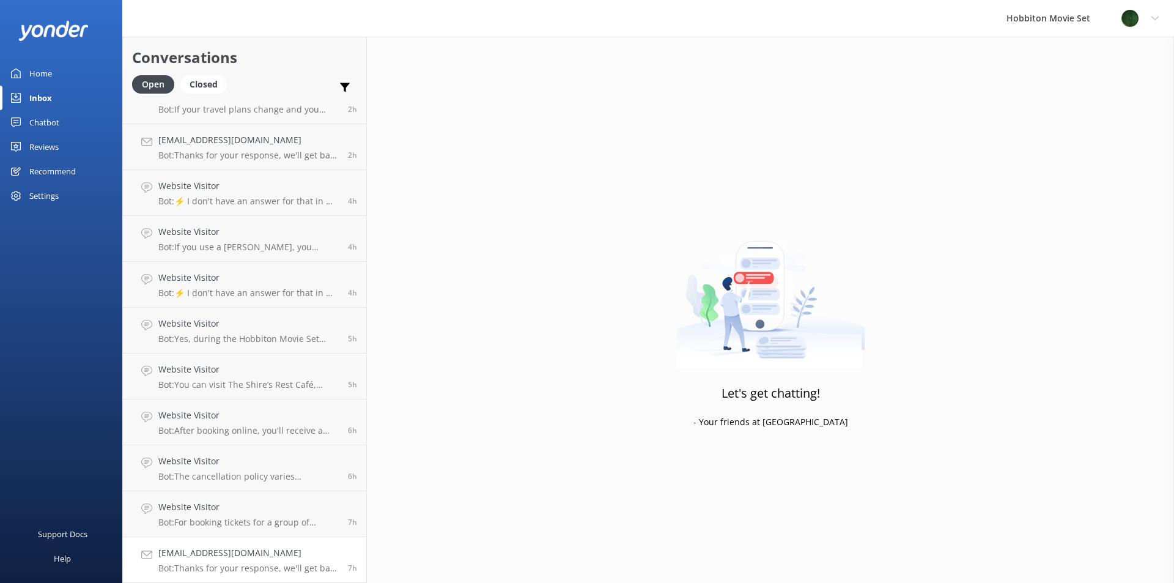
scroll to position [298, 0]
click at [260, 554] on h4 "[EMAIL_ADDRESS][DOMAIN_NAME]" at bounding box center [248, 552] width 180 height 13
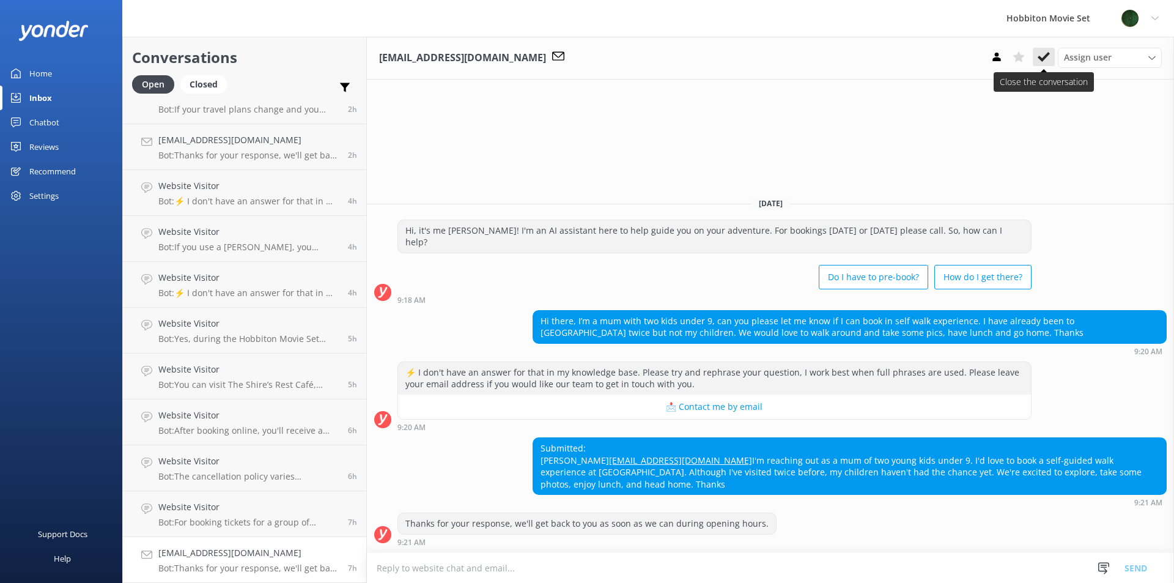
click at [1039, 61] on icon at bounding box center [1044, 57] width 12 height 12
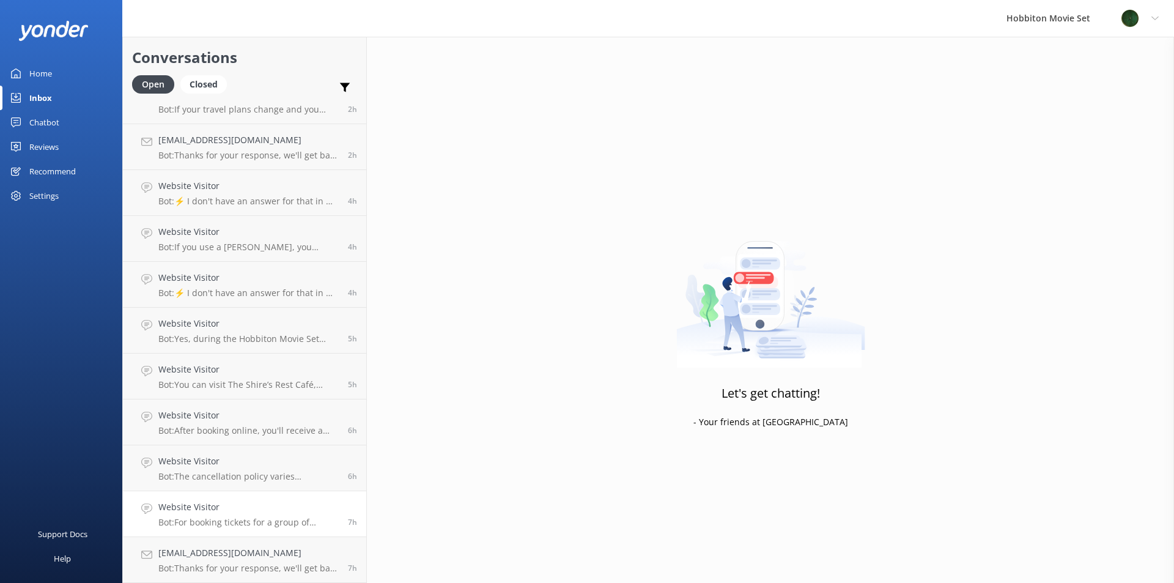
scroll to position [252, 0]
click at [245, 564] on p "Bot: For booking tickets for a group of university students, please contact the…" at bounding box center [248, 568] width 180 height 11
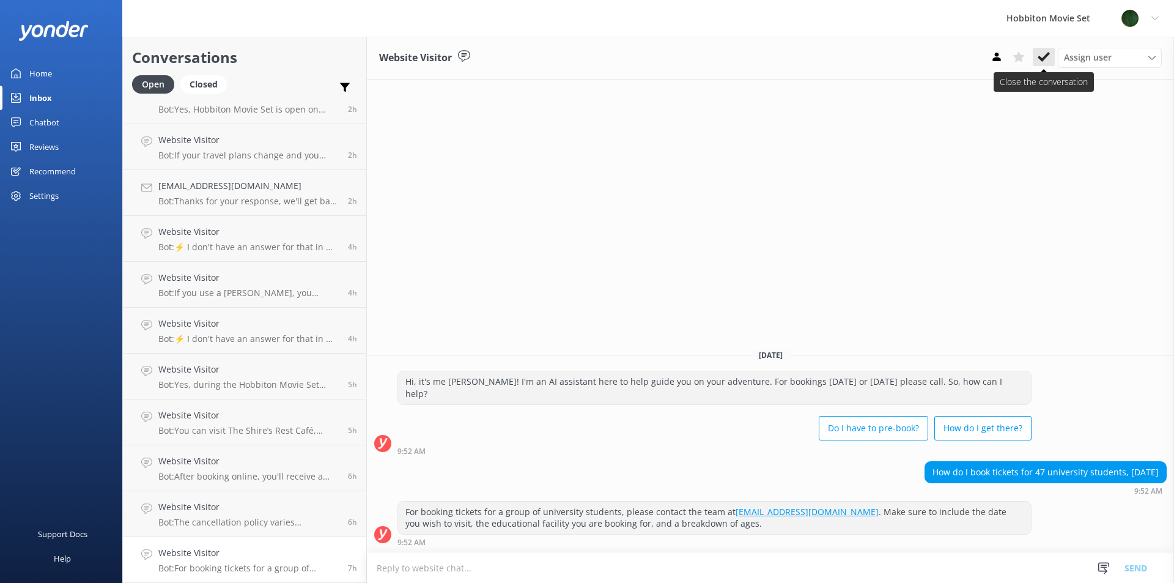
click at [1042, 62] on icon at bounding box center [1044, 57] width 12 height 12
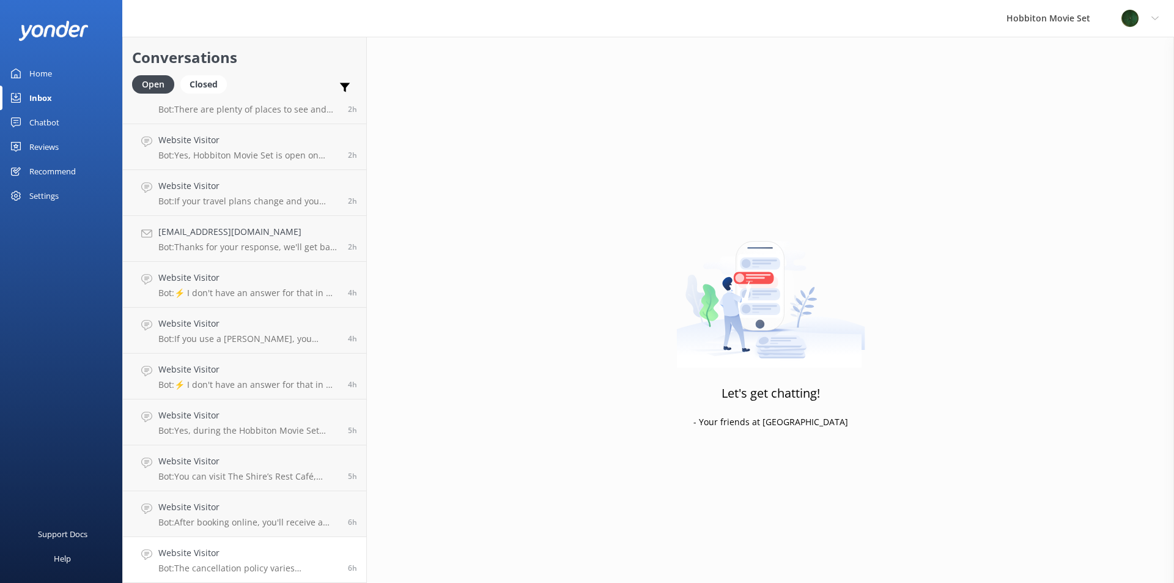
scroll to position [206, 0]
click at [207, 560] on div "Website Visitor Bot: The cancellation policy varies depending on the tour produ…" at bounding box center [248, 559] width 180 height 27
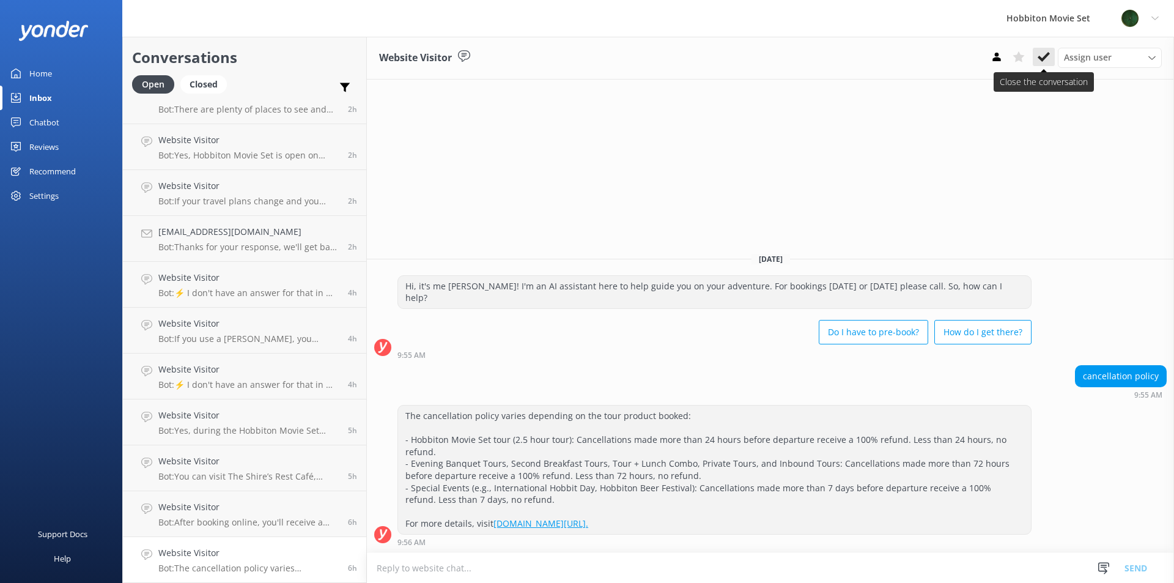
click at [1041, 62] on icon at bounding box center [1044, 57] width 12 height 12
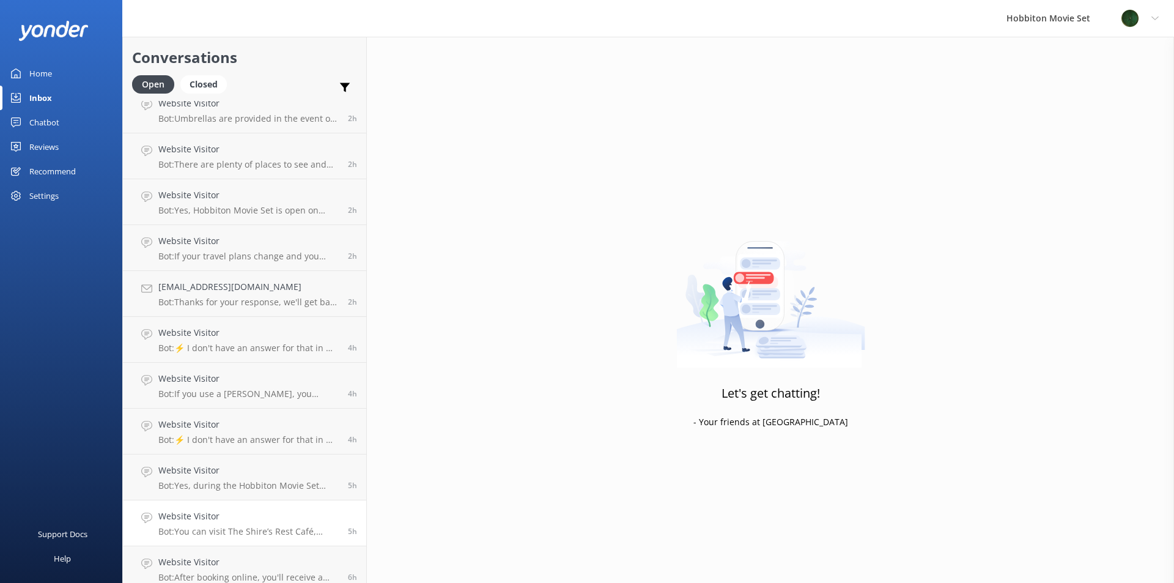
scroll to position [160, 0]
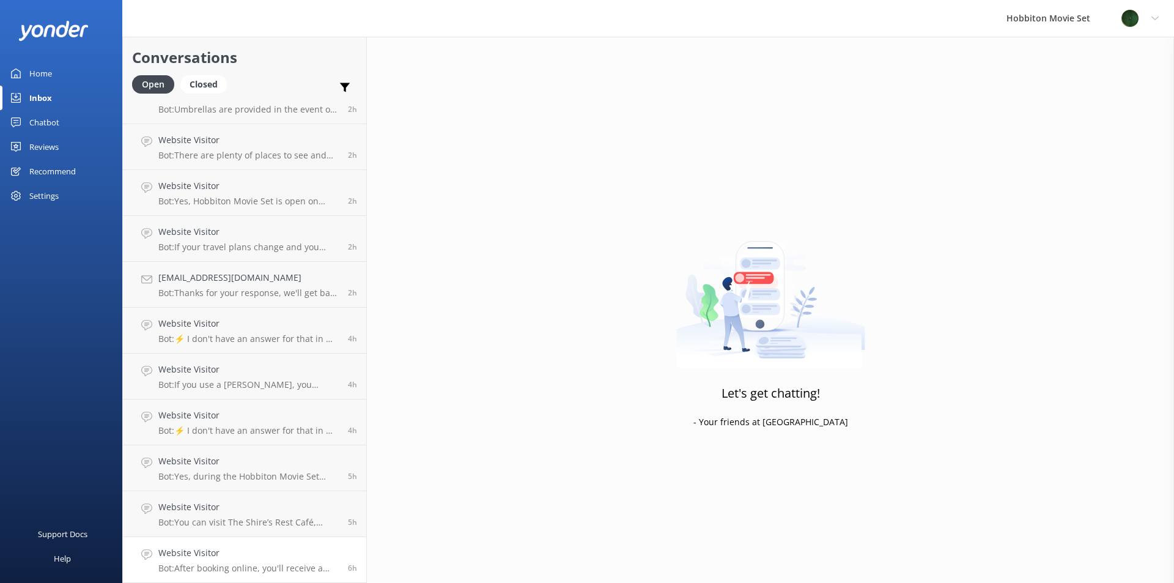
click at [256, 555] on h4 "Website Visitor" at bounding box center [248, 552] width 180 height 13
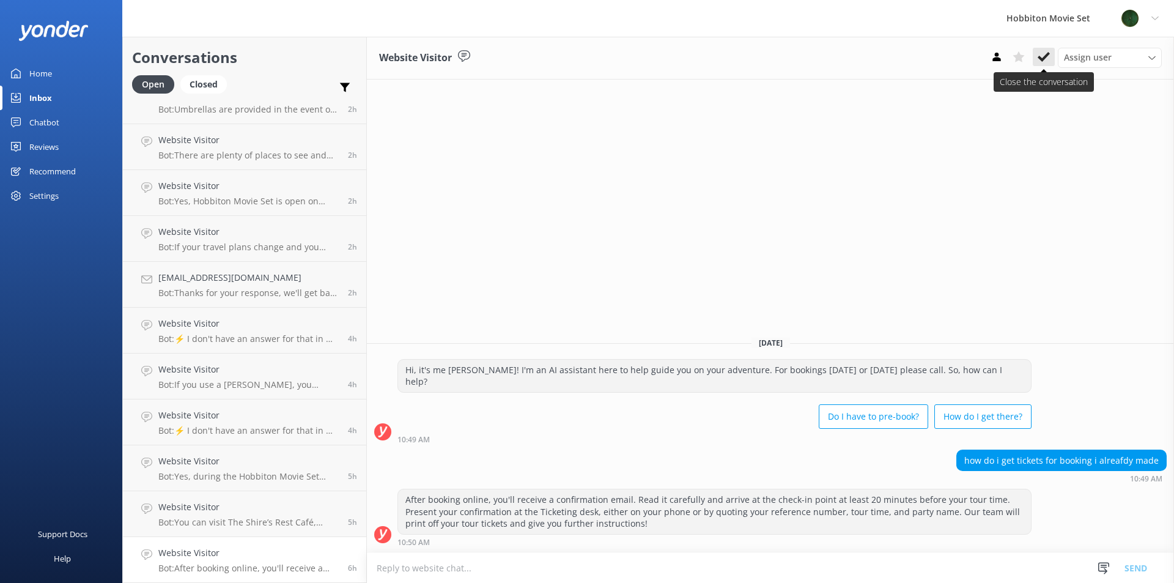
click at [1047, 57] on icon at bounding box center [1044, 57] width 12 height 12
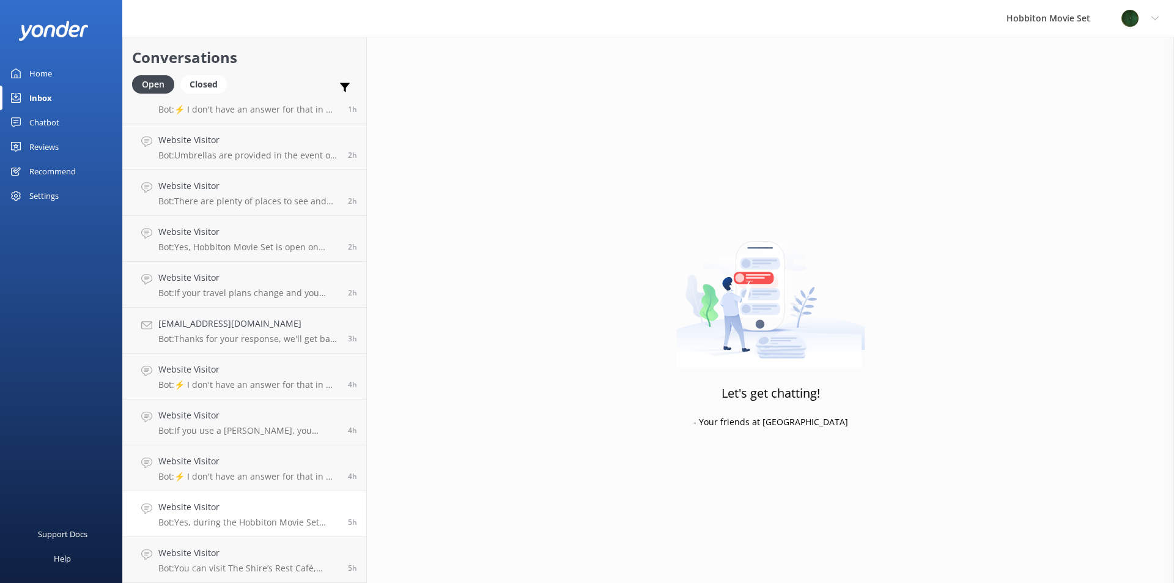
scroll to position [114, 0]
click at [257, 522] on p "Bot: Yes, during the Hobbiton Movie Set Tour and Lunch Combo, you receive a com…" at bounding box center [248, 522] width 180 height 11
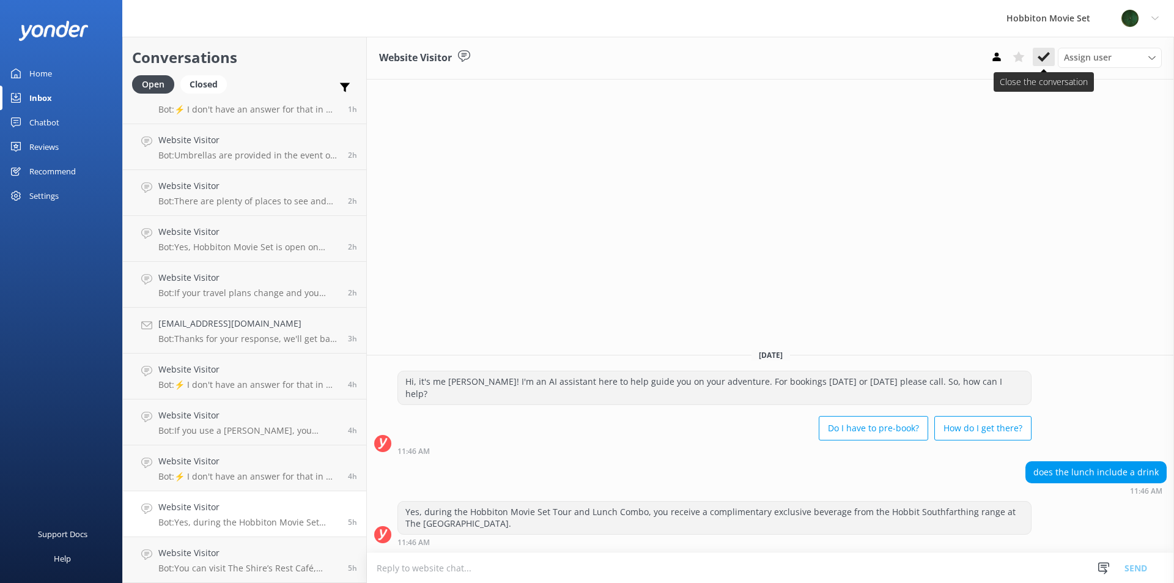
click at [1038, 65] on button at bounding box center [1044, 57] width 22 height 18
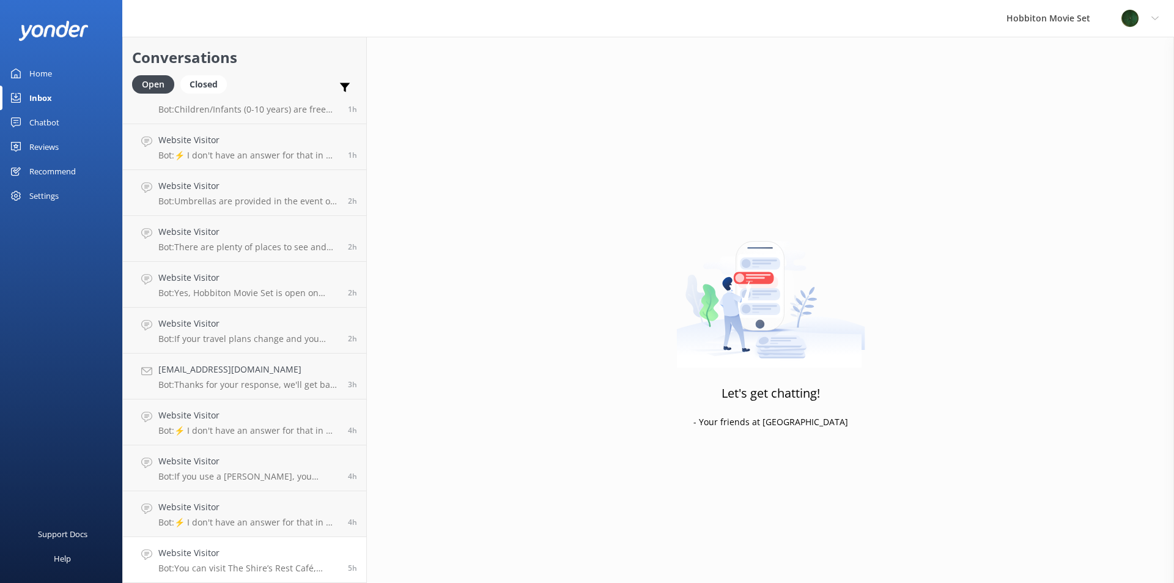
scroll to position [68, 0]
click at [205, 558] on h4 "Website Visitor" at bounding box center [248, 552] width 180 height 13
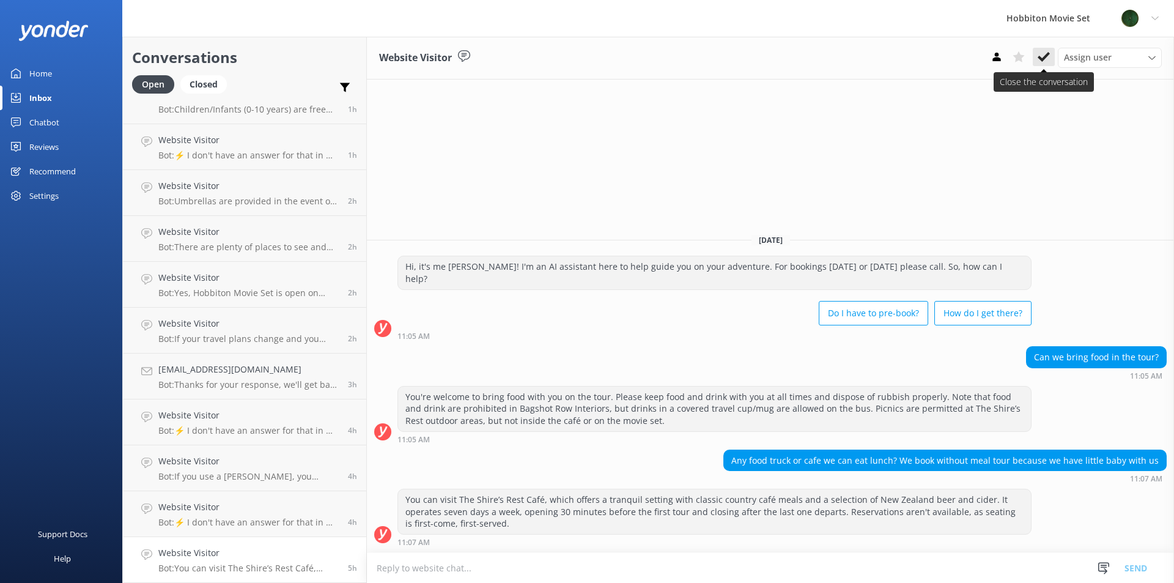
click at [1040, 62] on icon at bounding box center [1044, 57] width 12 height 12
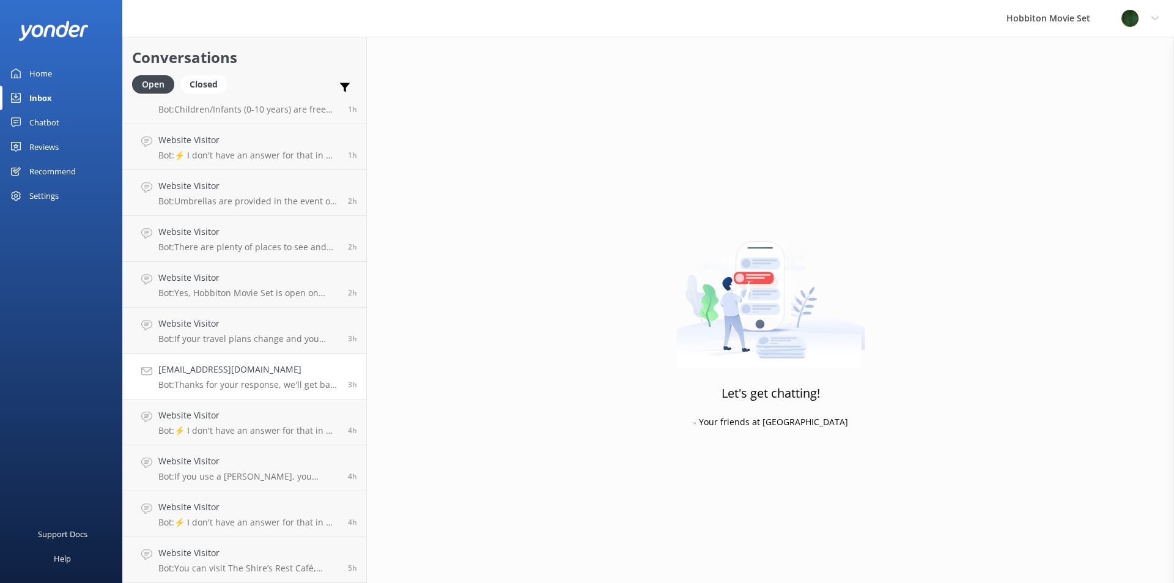
scroll to position [23, 0]
click at [209, 561] on div "Website Visitor Bot: ⚡ I don't have an answer for that in my knowledge base. Pl…" at bounding box center [248, 559] width 180 height 27
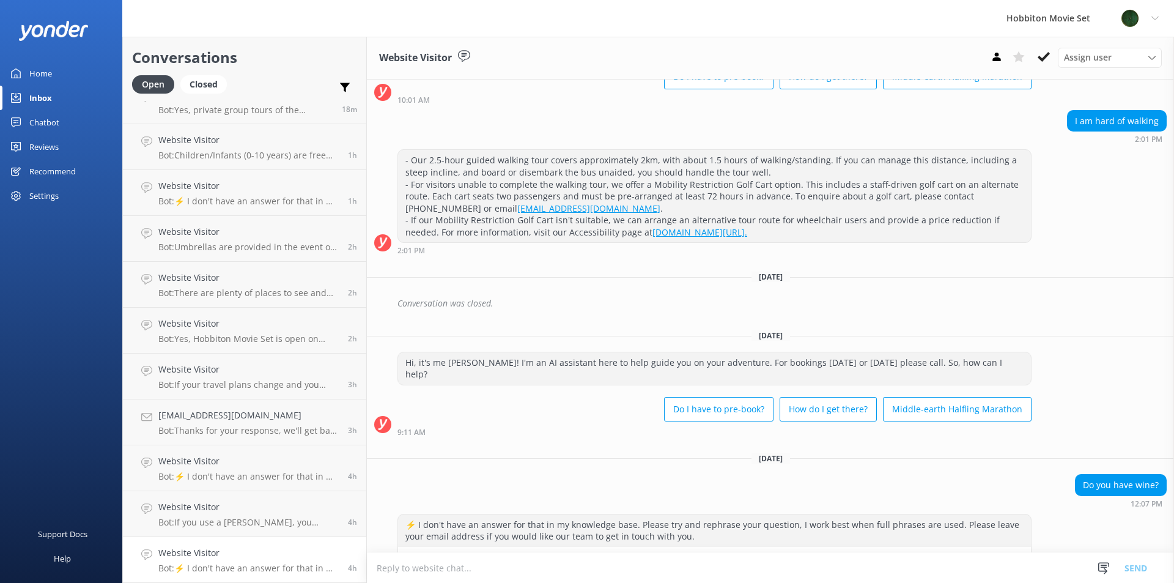
scroll to position [289, 0]
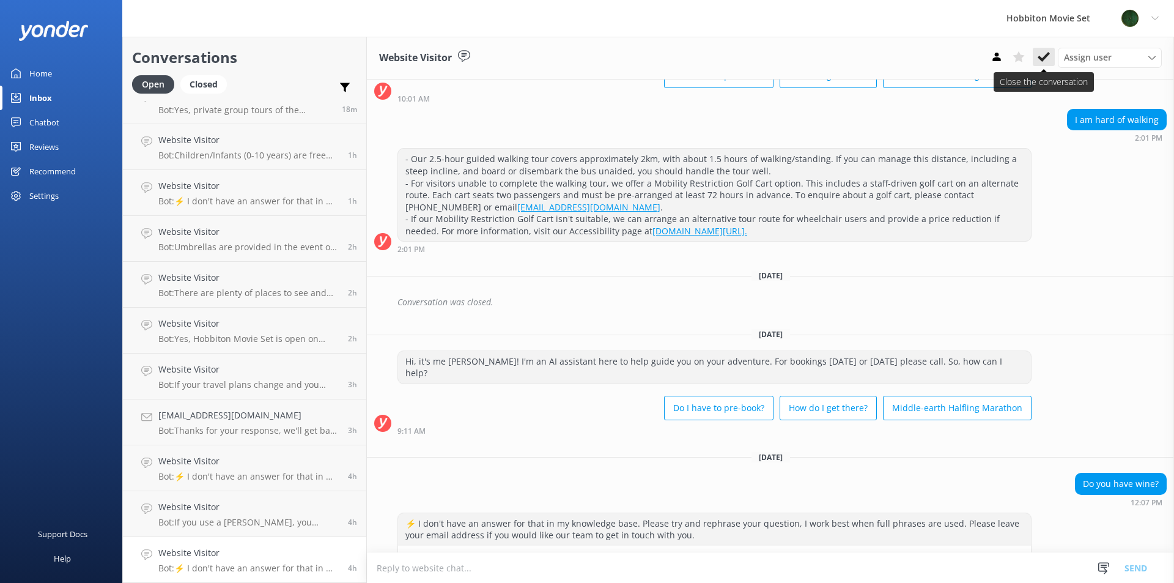
click at [1047, 64] on button at bounding box center [1044, 57] width 22 height 18
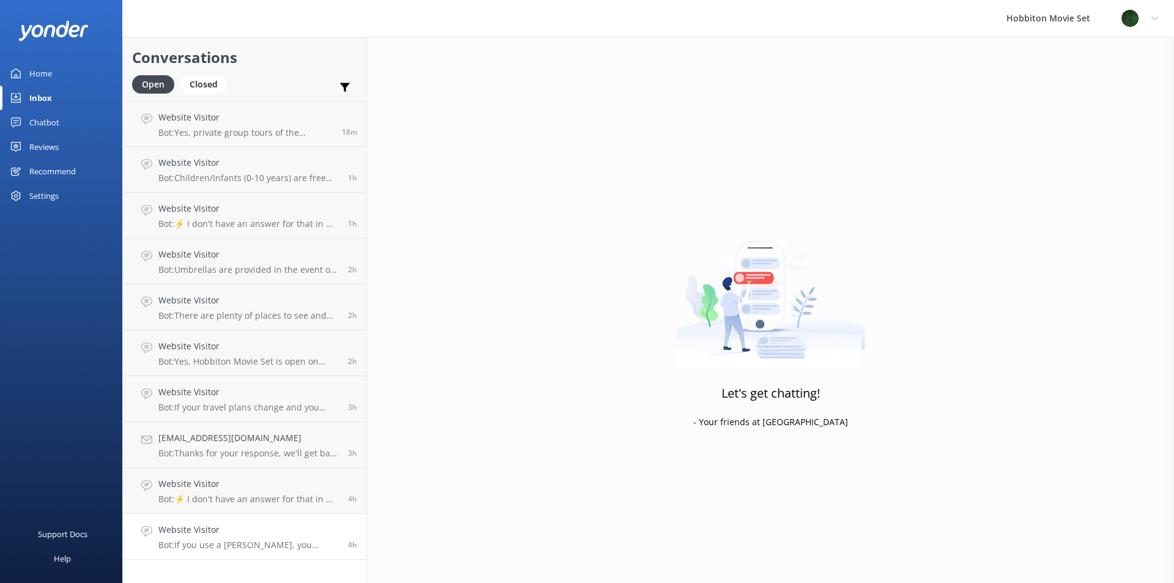
click at [238, 544] on p "Bot: If you use a [PERSON_NAME], you should be able to handle the tour if you c…" at bounding box center [248, 544] width 180 height 11
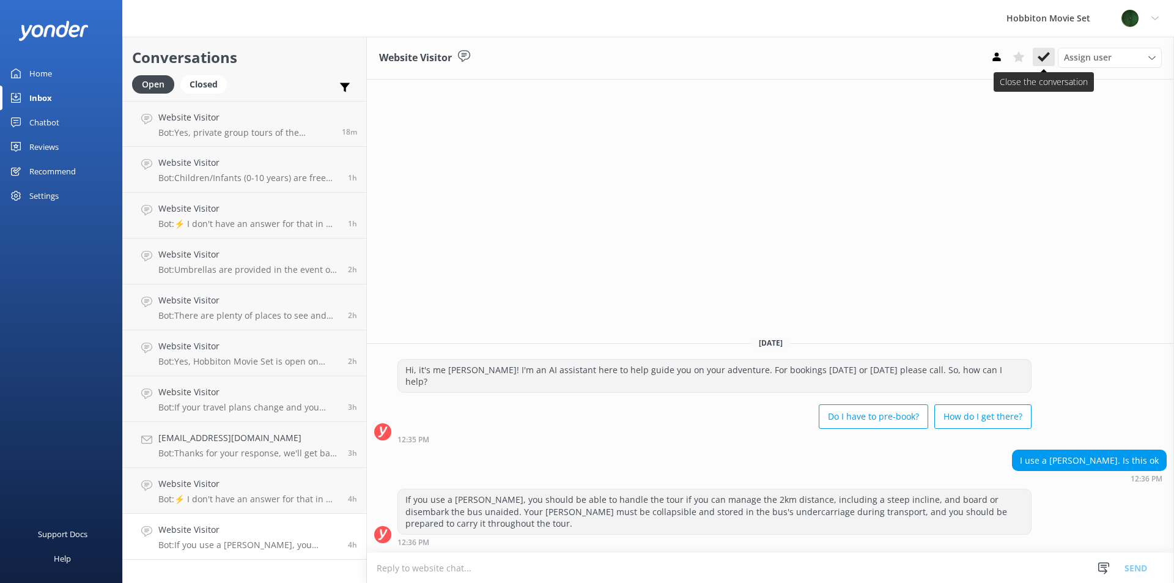
click at [1040, 57] on use at bounding box center [1044, 57] width 12 height 10
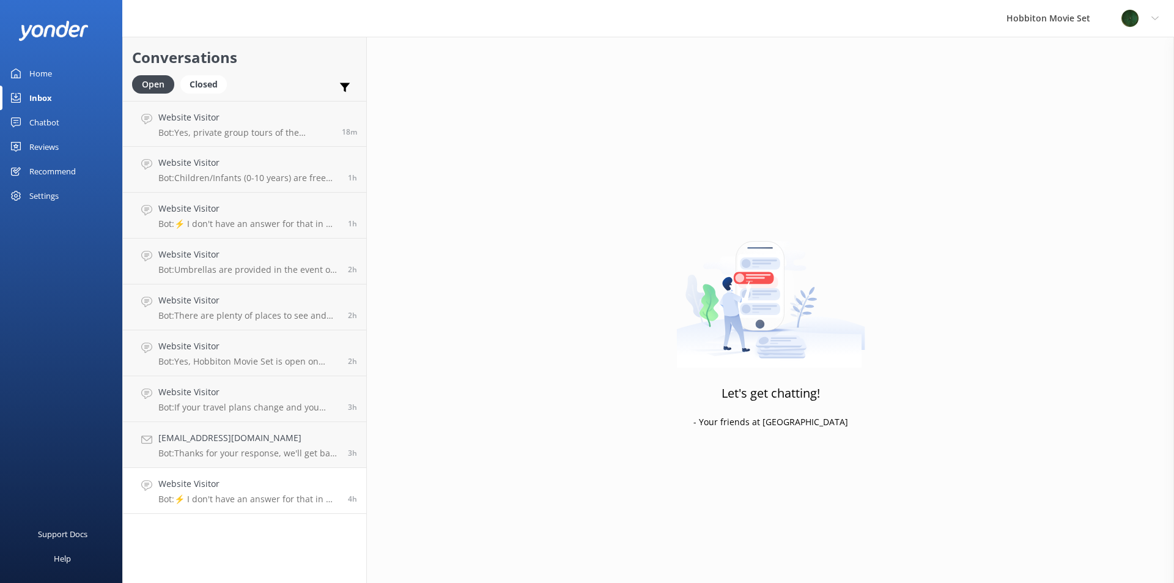
click at [248, 495] on p "Bot: ⚡ I don't have an answer for that in my knowledge base. Please try and rep…" at bounding box center [248, 499] width 180 height 11
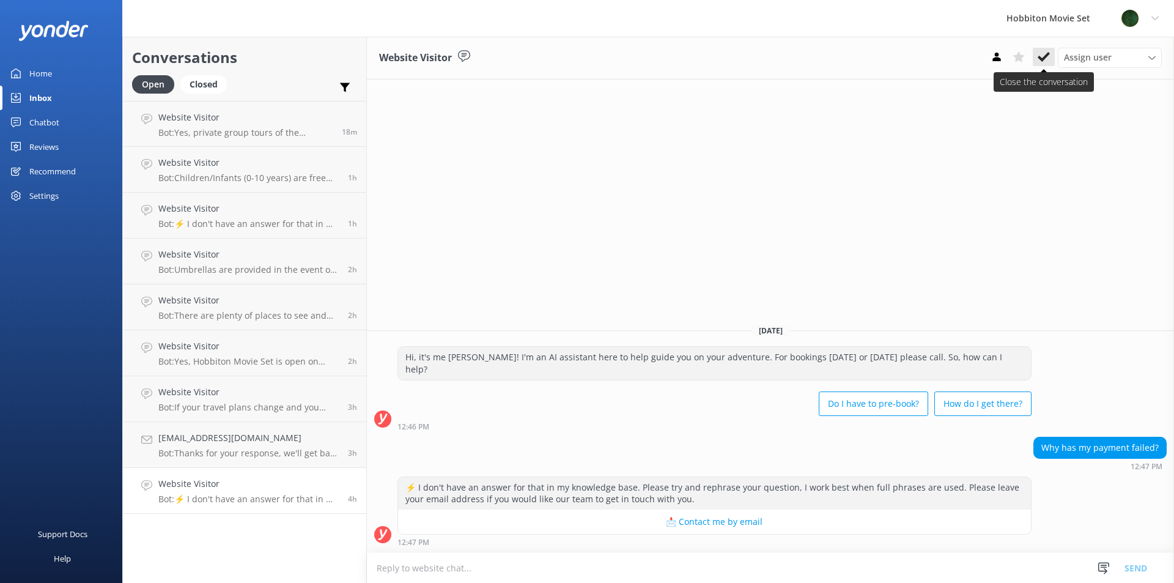
click at [1047, 62] on icon at bounding box center [1044, 57] width 12 height 12
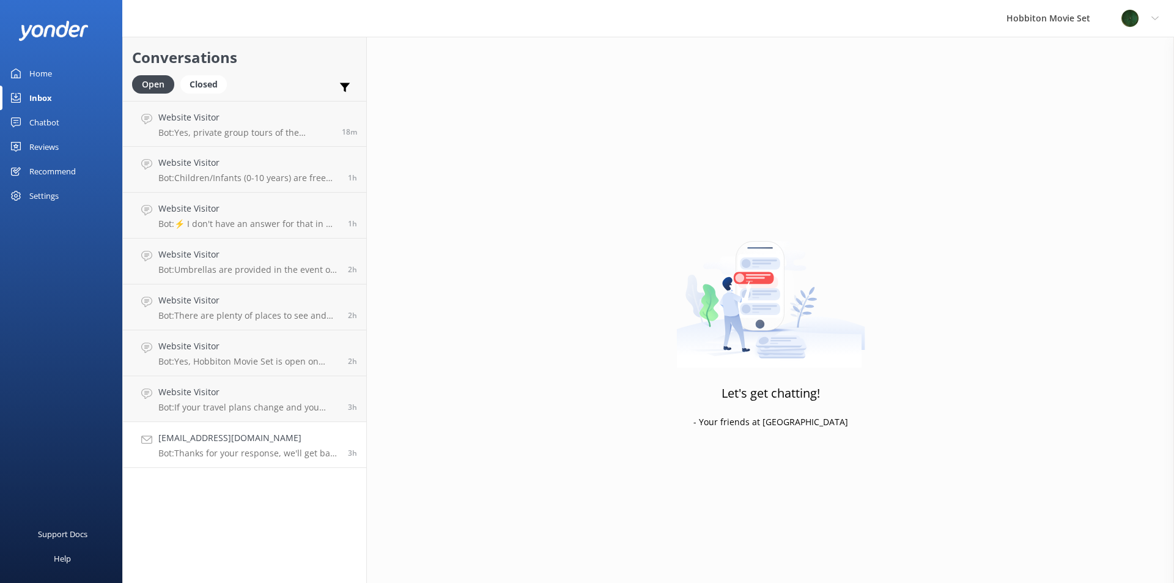
click at [257, 455] on p "Bot: Thanks for your response, we'll get back to you as soon as we can during o…" at bounding box center [248, 453] width 180 height 11
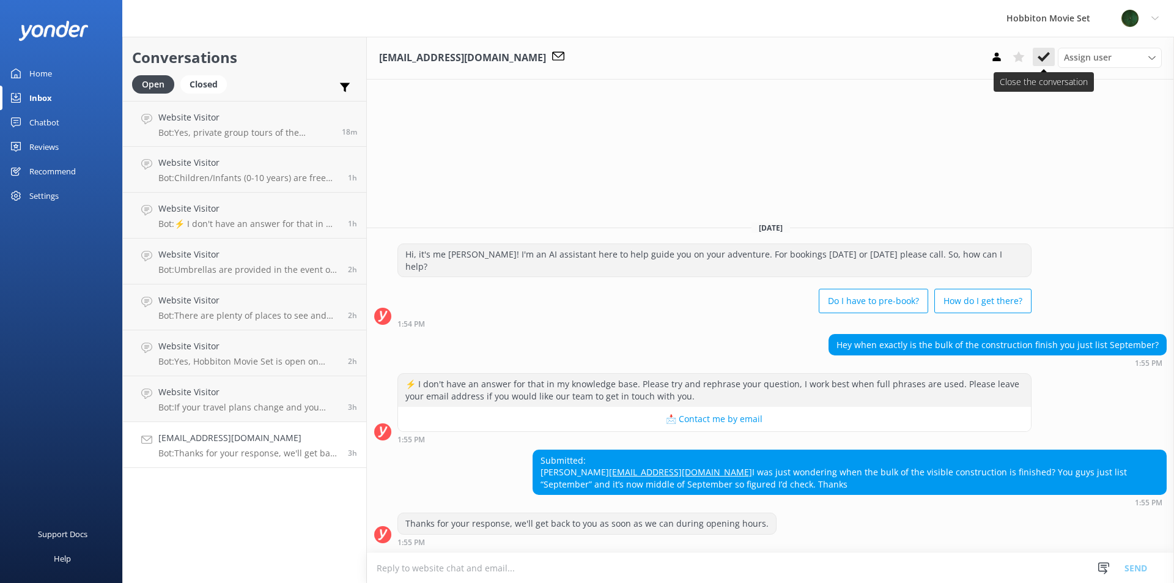
click at [1048, 55] on use at bounding box center [1044, 57] width 12 height 10
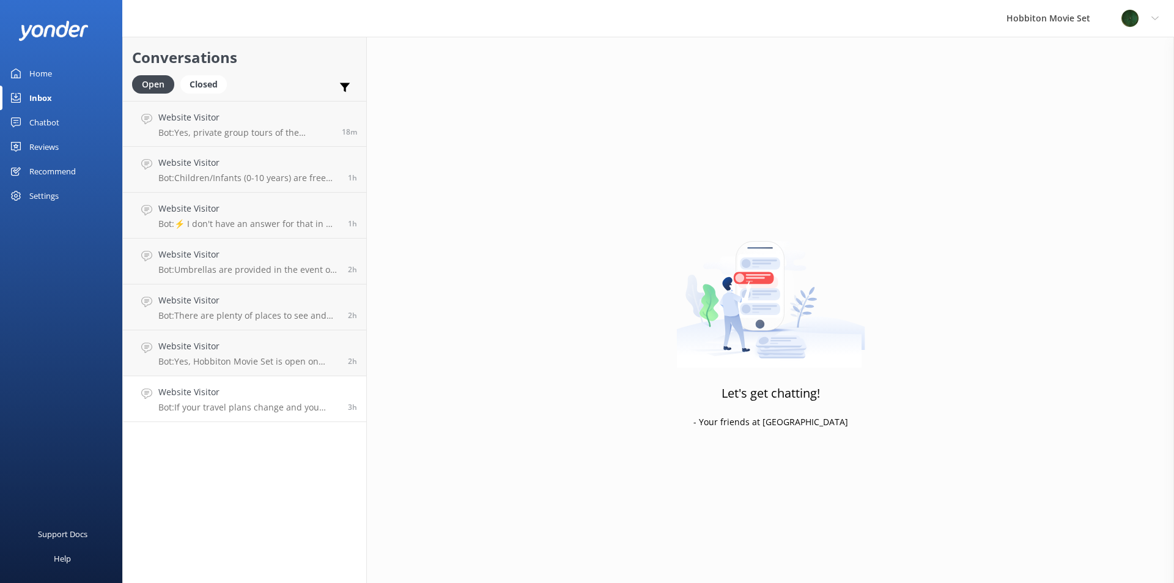
click at [193, 415] on link "Website Visitor Bot: If your travel plans change and you need to amend your boo…" at bounding box center [244, 399] width 243 height 46
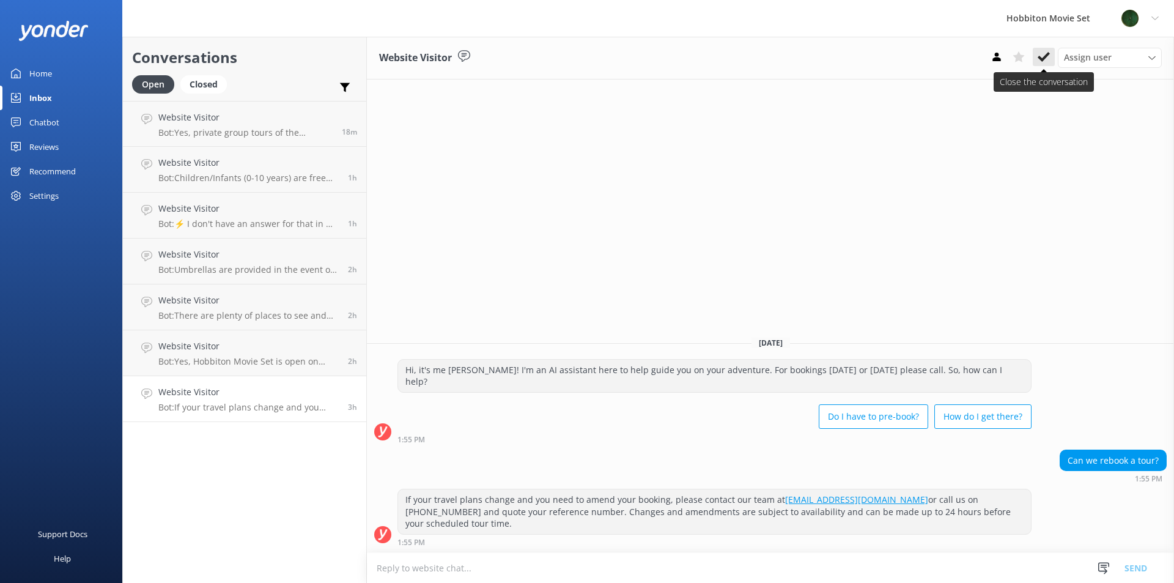
click at [1042, 57] on icon at bounding box center [1044, 57] width 12 height 12
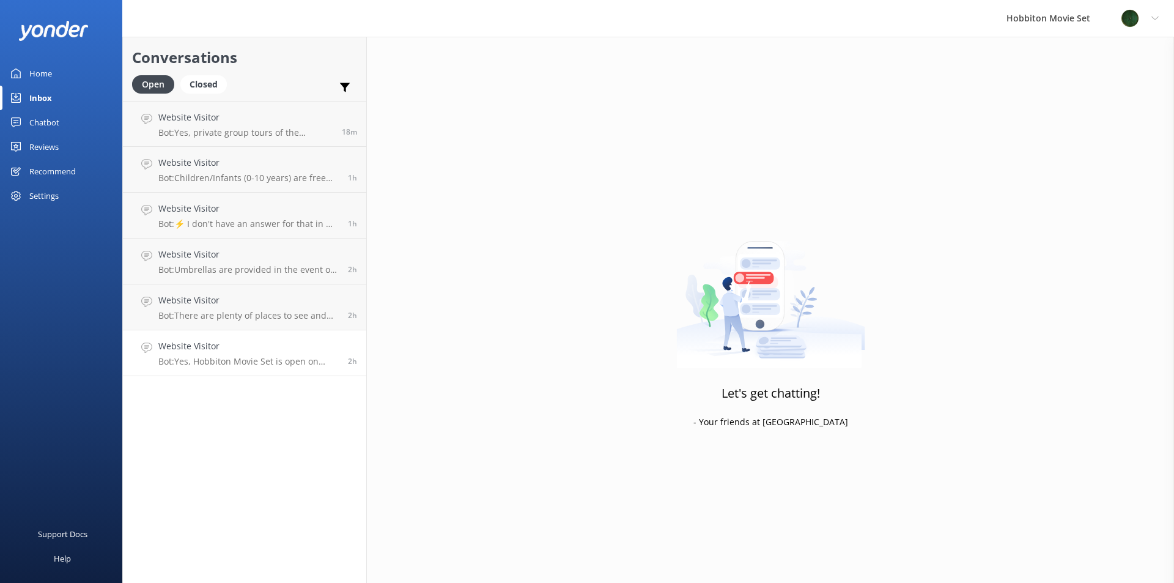
click at [189, 351] on h4 "Website Visitor" at bounding box center [248, 345] width 180 height 13
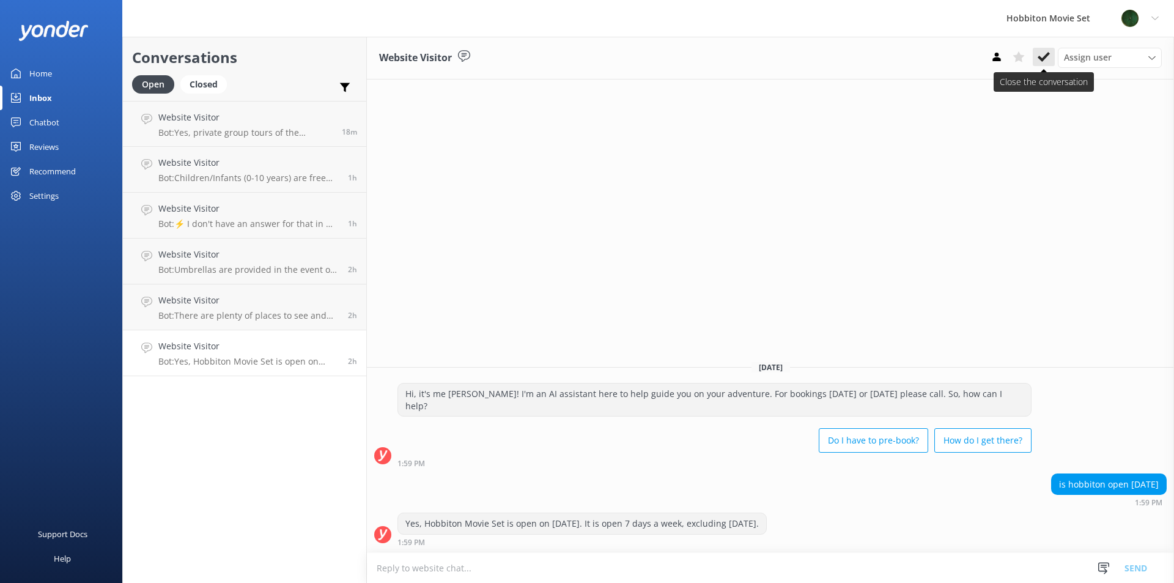
click at [1041, 60] on use at bounding box center [1044, 57] width 12 height 10
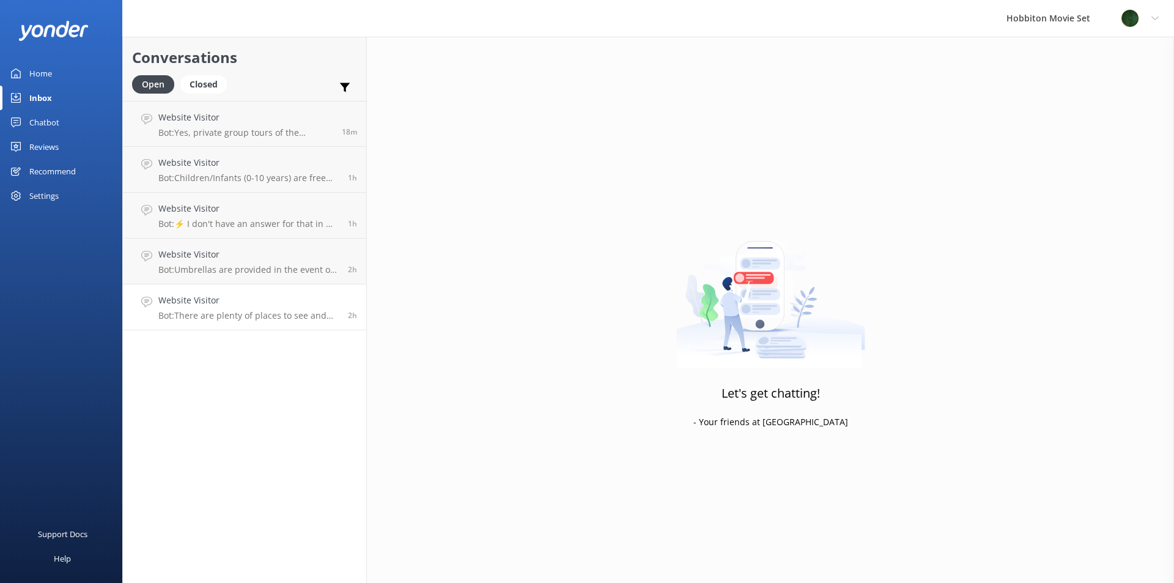
click at [316, 293] on link "Website Visitor Bot: There are plenty of places to see and experience in the lo…" at bounding box center [244, 307] width 243 height 46
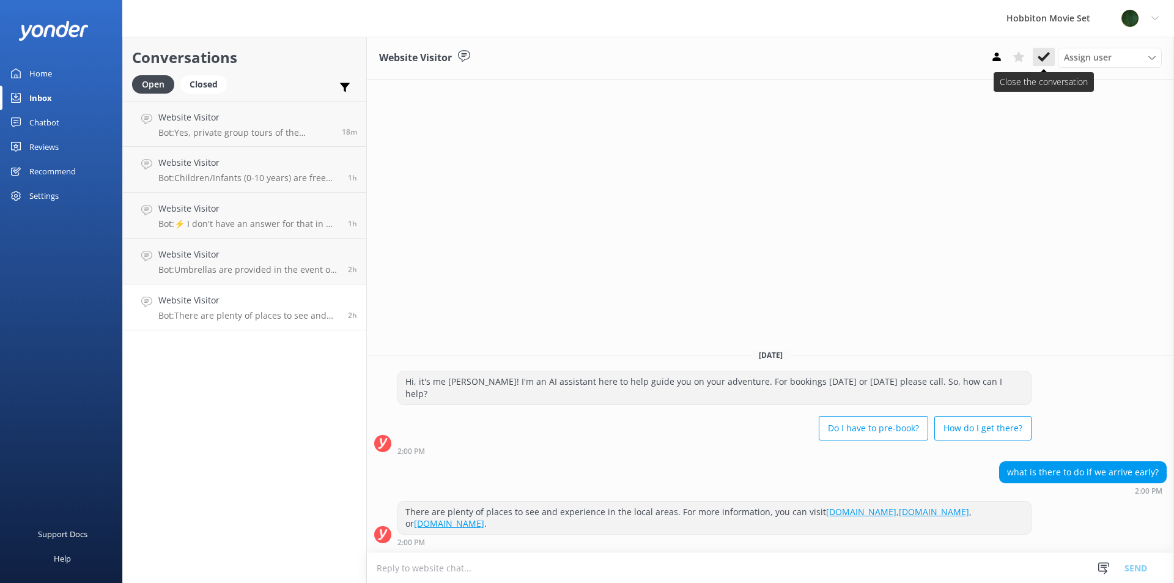
click at [1048, 61] on icon at bounding box center [1044, 57] width 12 height 12
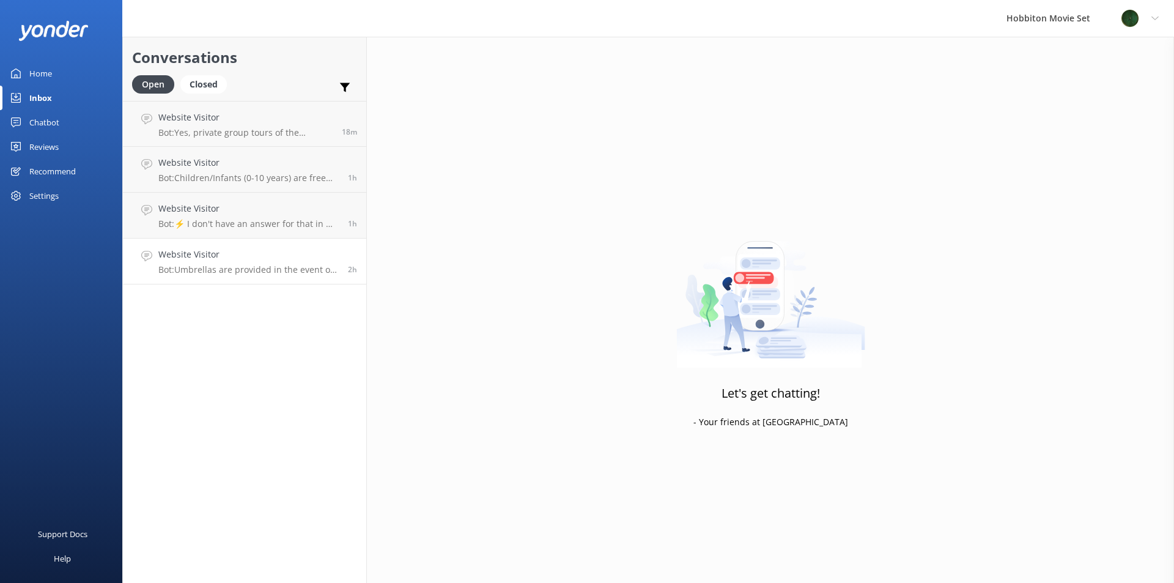
click at [291, 264] on p "Bot: Umbrellas are provided in the event of rain, so you don't need to bring yo…" at bounding box center [248, 269] width 180 height 11
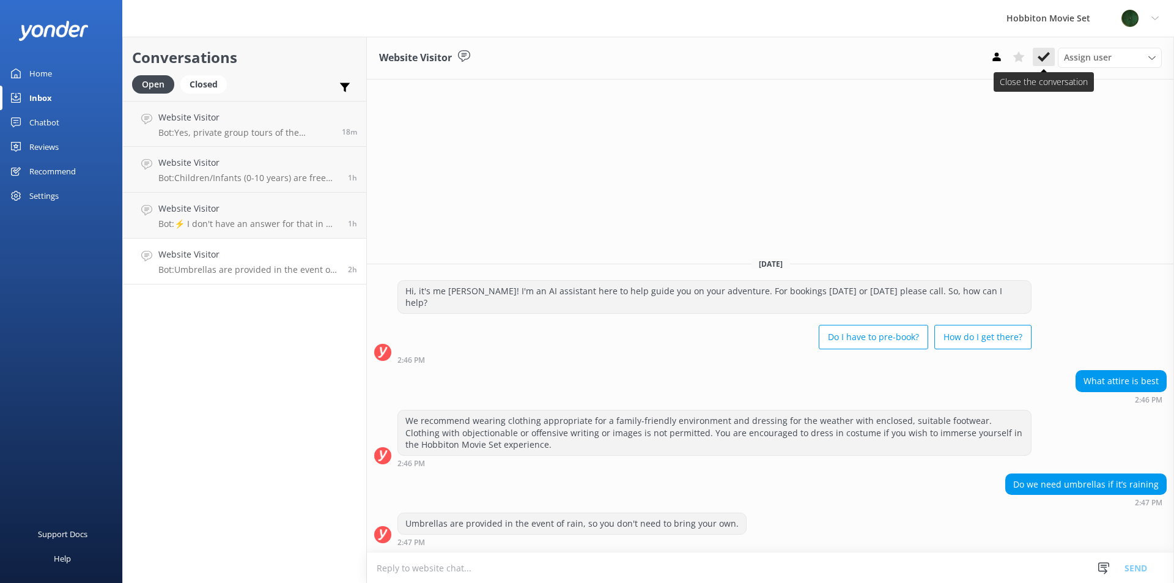
click at [1040, 53] on icon at bounding box center [1044, 57] width 12 height 12
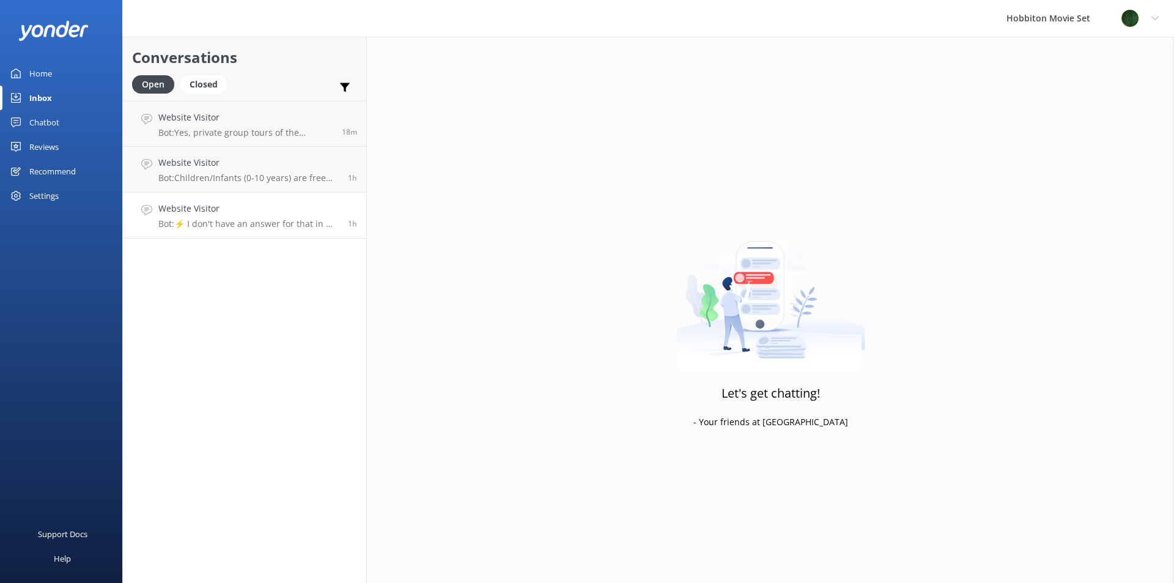
click at [236, 217] on div "Website Visitor Bot: ⚡ I don't have an answer for that in my knowledge base. Pl…" at bounding box center [248, 215] width 180 height 27
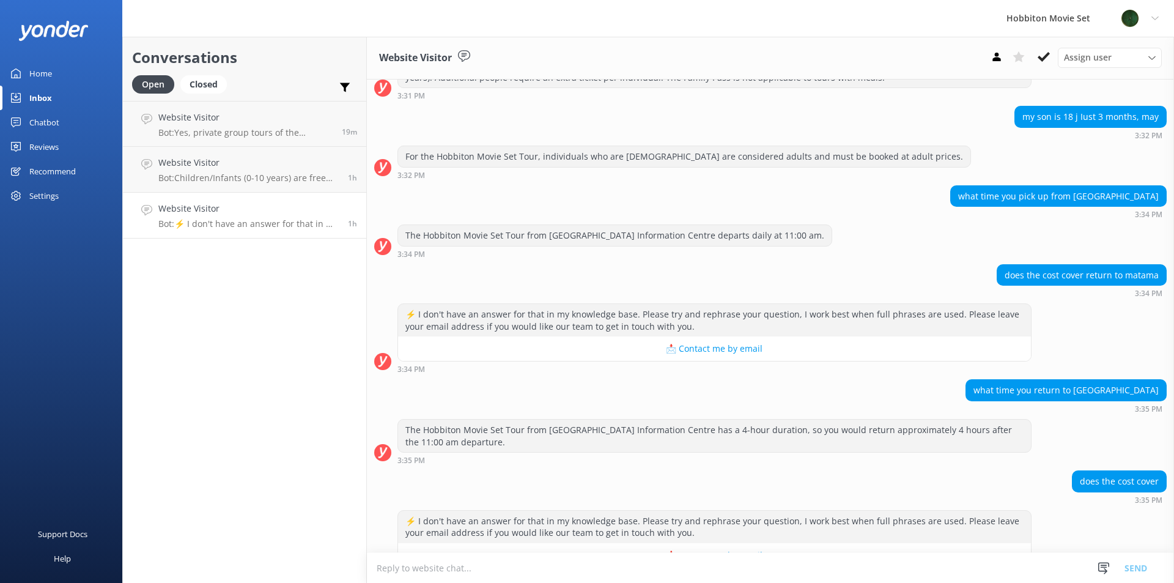
scroll to position [366, 0]
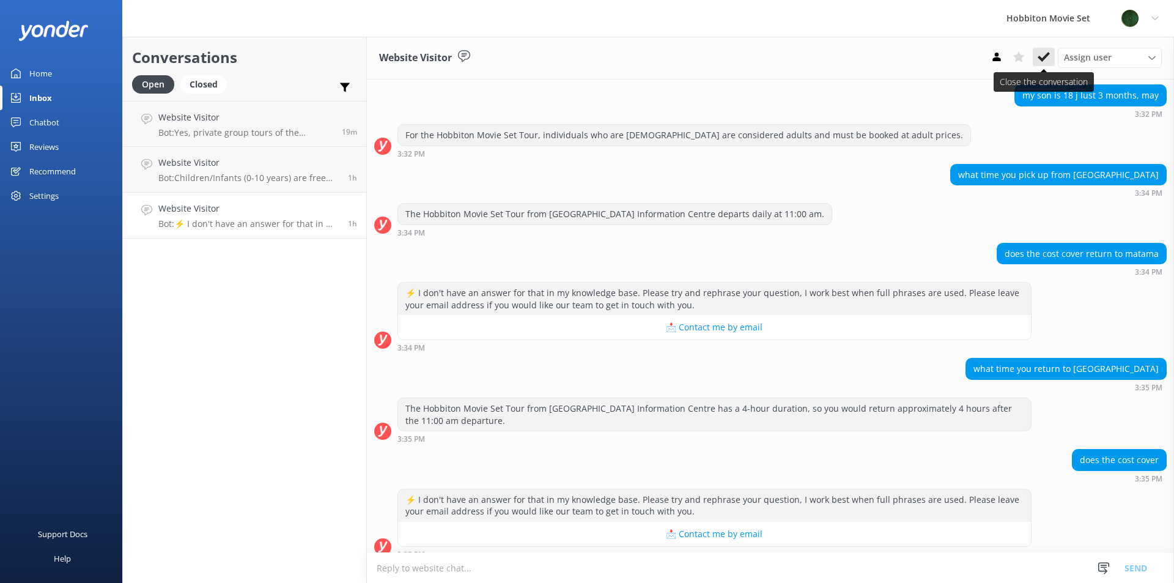
click at [1048, 59] on icon at bounding box center [1044, 57] width 12 height 12
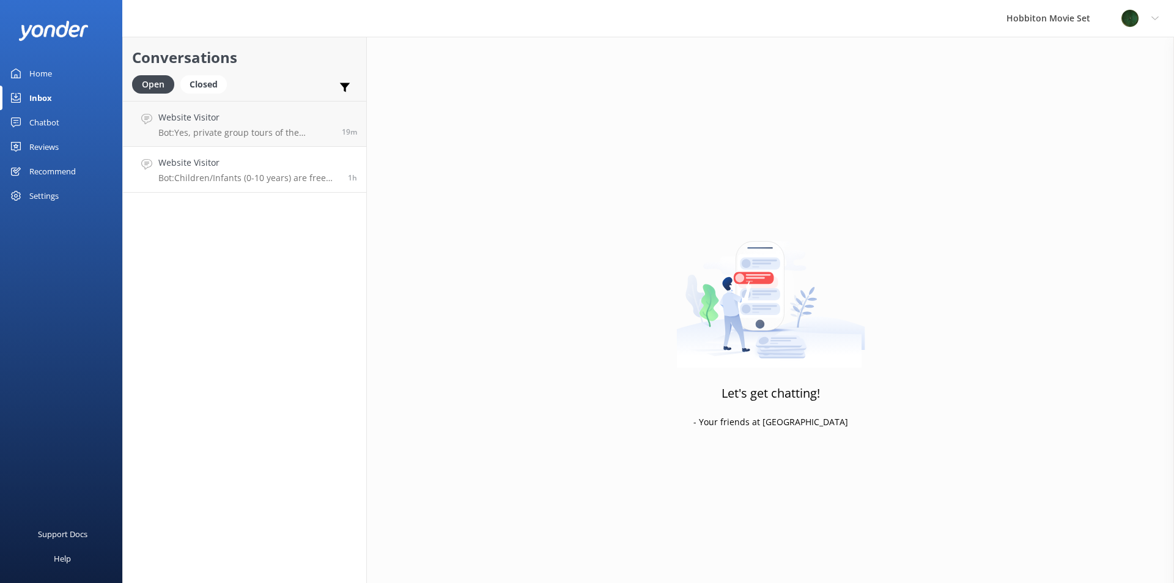
click at [265, 180] on p "Bot: Children/Infants (0-10 years) are free for the Hobbiton Movie Set Tour, bu…" at bounding box center [248, 177] width 180 height 11
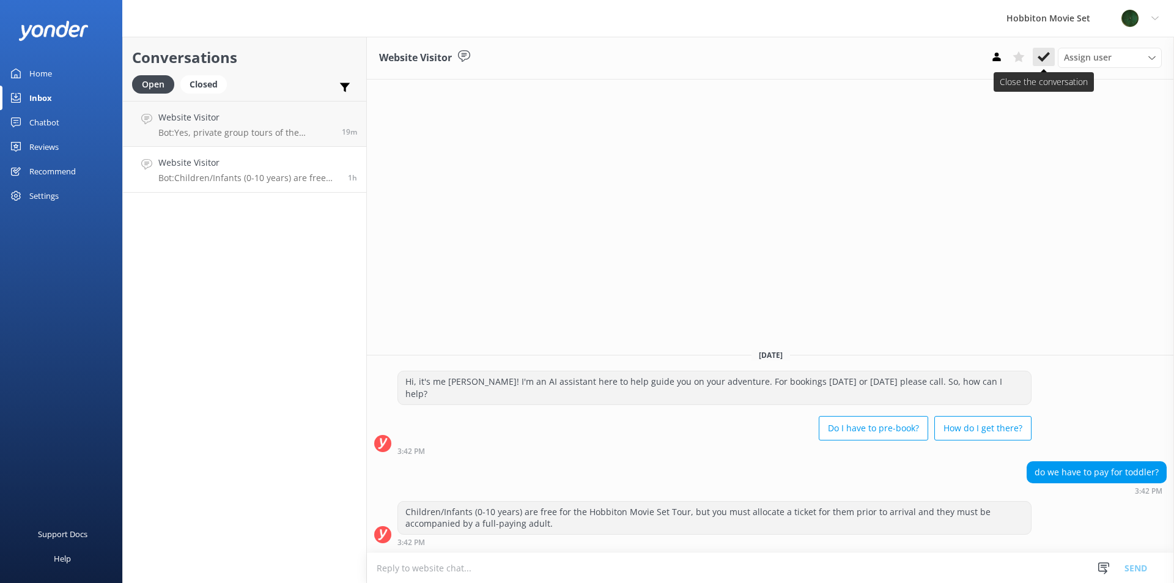
click at [1051, 54] on button at bounding box center [1044, 57] width 22 height 18
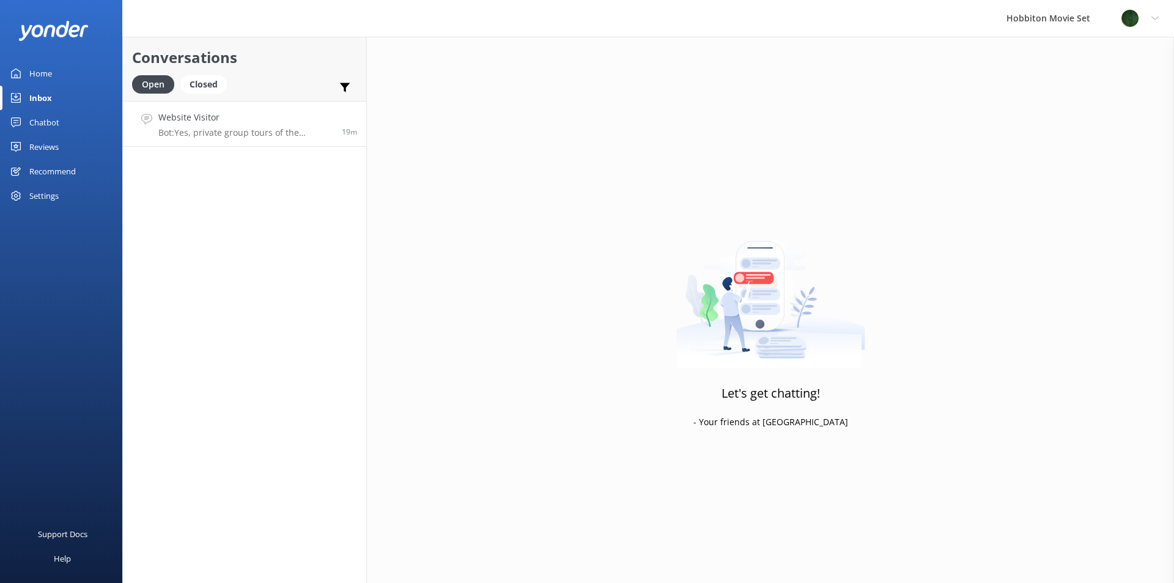
click at [264, 126] on div "Website Visitor Bot: Yes, private group tours of the Hobbiton Movie Set can be …" at bounding box center [245, 124] width 174 height 26
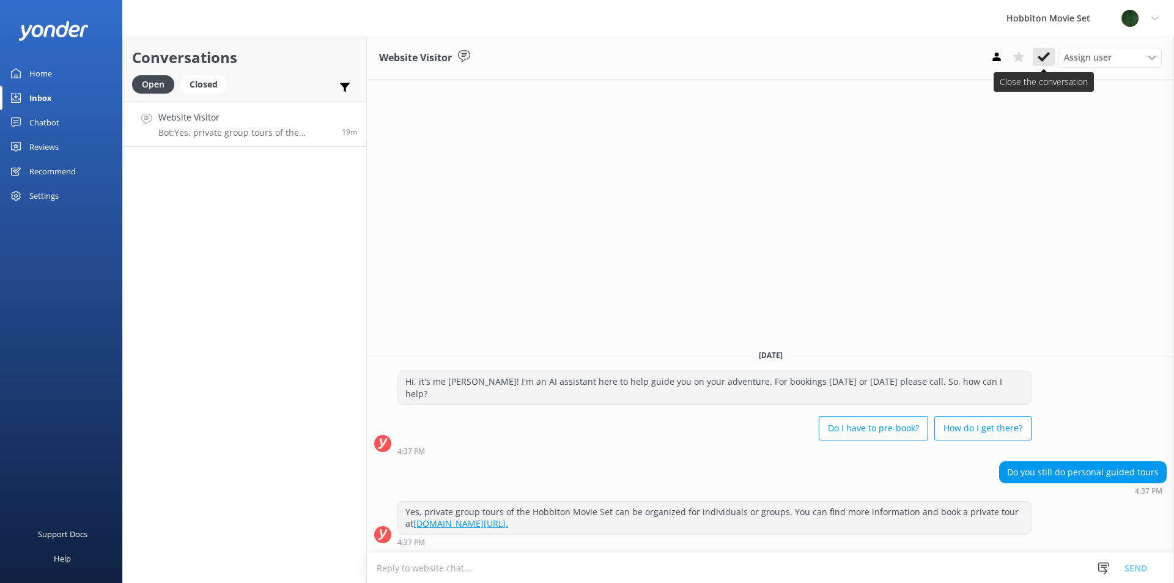
click at [1043, 60] on use at bounding box center [1044, 57] width 12 height 10
